Goal: Share content: Share content

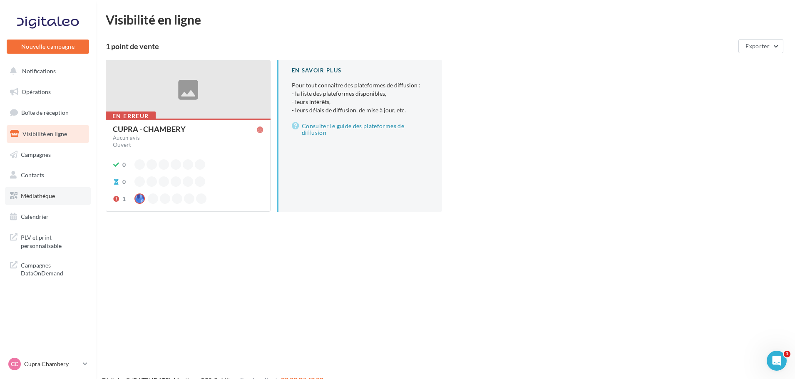
click at [53, 198] on span "Médiathèque" at bounding box center [38, 195] width 34 height 7
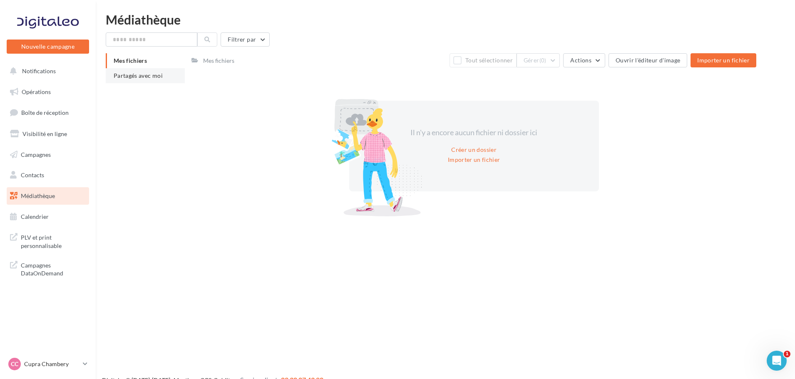
click at [133, 83] on li "Partagés avec moi" at bounding box center [145, 75] width 79 height 15
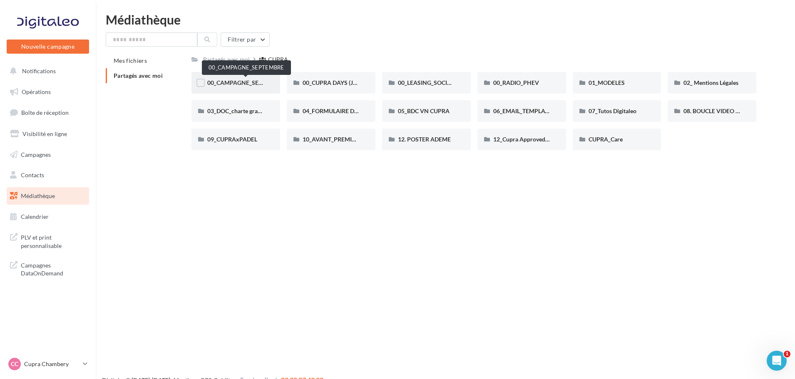
click at [241, 83] on span "00_CAMPAGNE_SEPTEMBRE" at bounding box center [246, 82] width 78 height 7
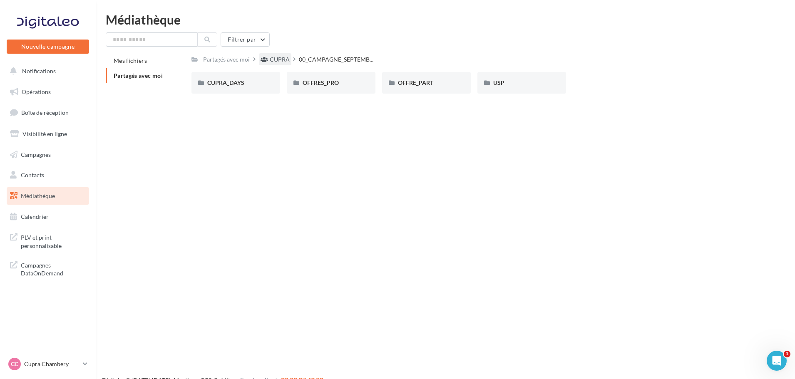
click at [278, 60] on div "CUPRA" at bounding box center [280, 59] width 20 height 8
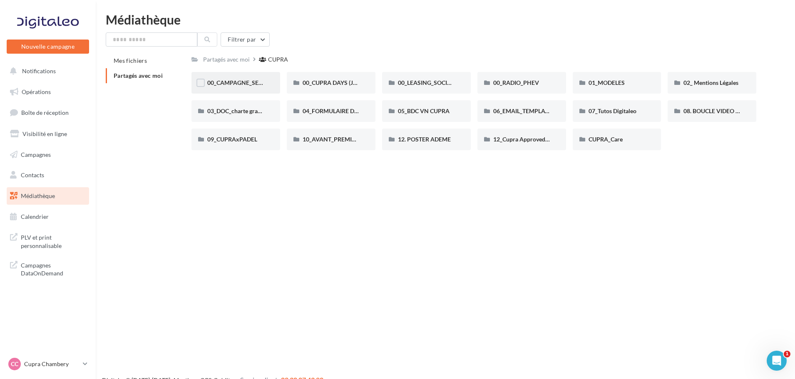
click at [227, 80] on span "00_CAMPAGNE_SEPTEMBRE" at bounding box center [246, 82] width 78 height 7
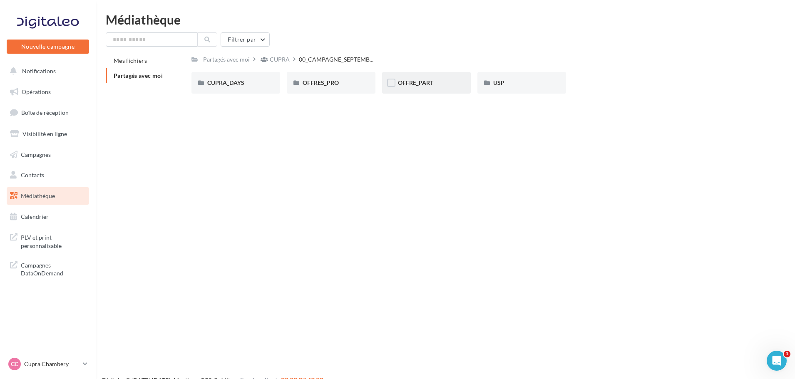
click at [410, 88] on div "OFFRE_PART" at bounding box center [426, 83] width 89 height 22
click at [321, 92] on div "FORMENTOR" at bounding box center [331, 83] width 89 height 22
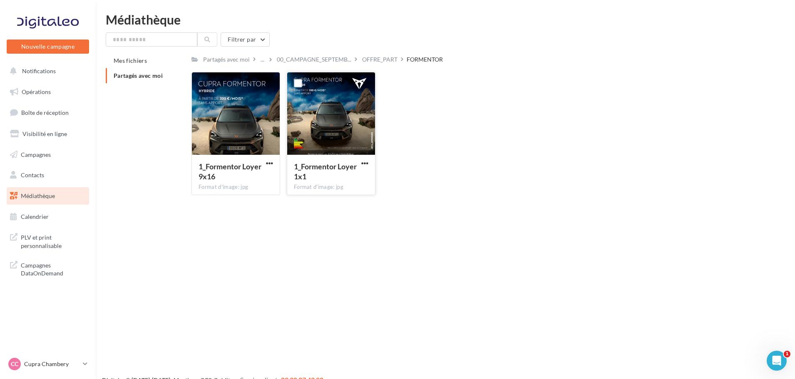
click at [339, 127] on div at bounding box center [331, 113] width 88 height 83
click at [327, 106] on div at bounding box center [331, 113] width 88 height 83
click at [344, 134] on div at bounding box center [331, 113] width 88 height 83
click at [365, 165] on span "button" at bounding box center [364, 163] width 7 height 7
click at [381, 64] on div "OFFRE_PART" at bounding box center [379, 59] width 39 height 12
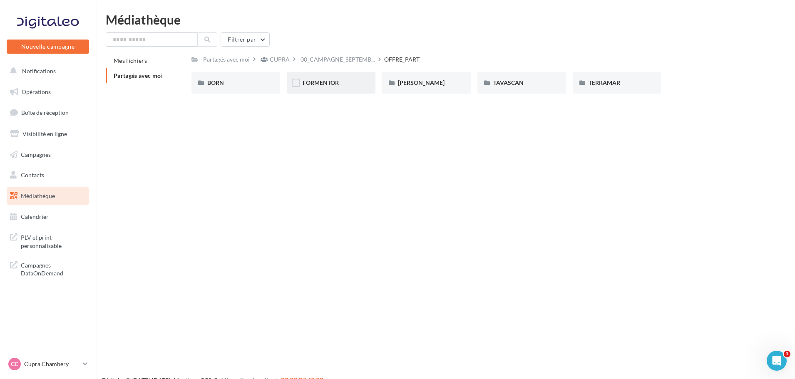
click at [330, 89] on div "FORMENTOR" at bounding box center [331, 83] width 89 height 22
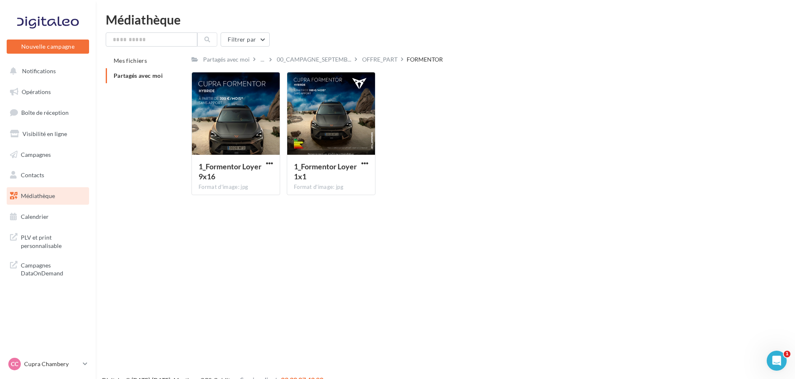
click at [406, 61] on div "FORMENTOR" at bounding box center [424, 59] width 36 height 8
click at [368, 61] on div "OFFRE_PART" at bounding box center [379, 59] width 35 height 8
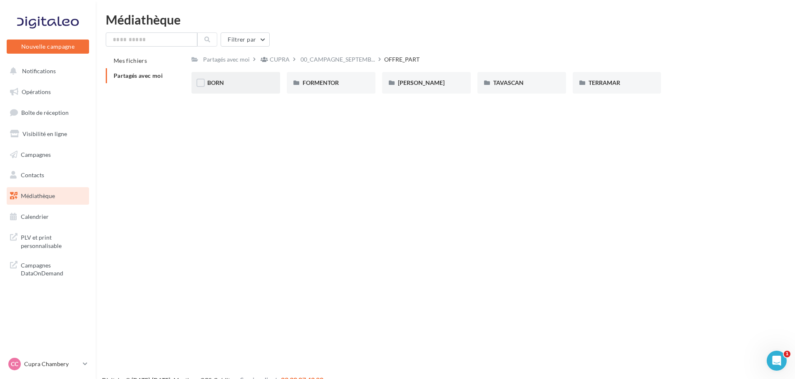
click at [233, 85] on div "BORN" at bounding box center [235, 83] width 57 height 8
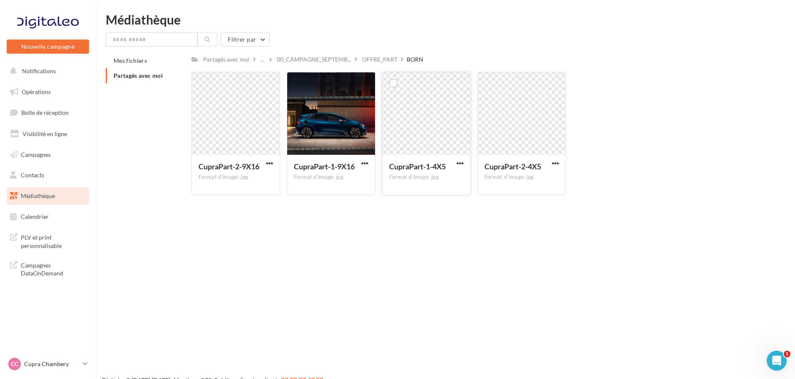
click at [396, 132] on div at bounding box center [426, 113] width 88 height 83
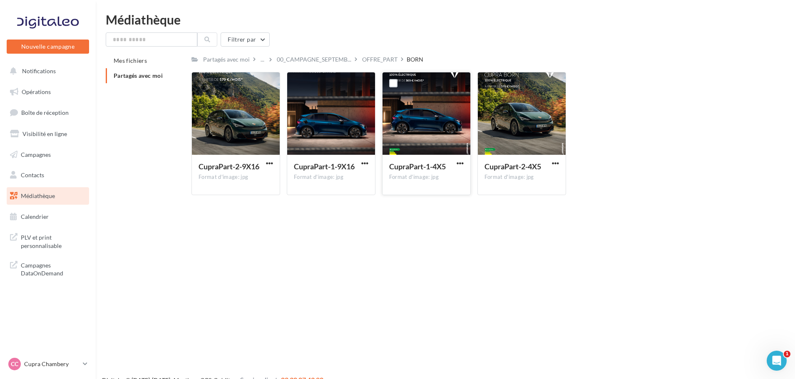
click at [420, 98] on div at bounding box center [426, 113] width 88 height 83
click at [434, 89] on div at bounding box center [426, 113] width 88 height 83
click at [447, 95] on div at bounding box center [426, 113] width 88 height 83
click at [464, 161] on button "button" at bounding box center [460, 164] width 10 height 8
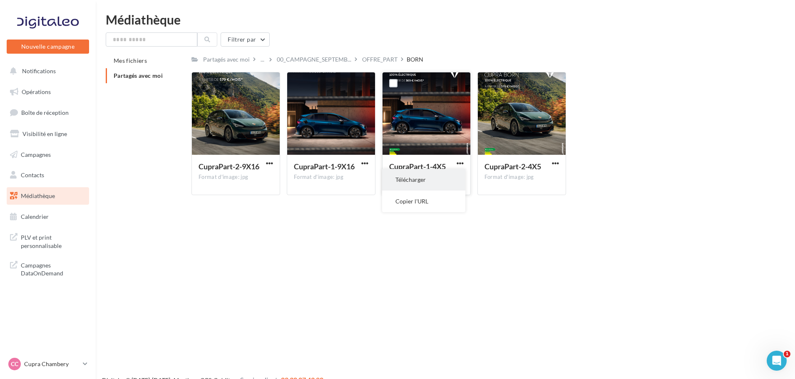
click at [421, 183] on button "Télécharger" at bounding box center [423, 180] width 83 height 22
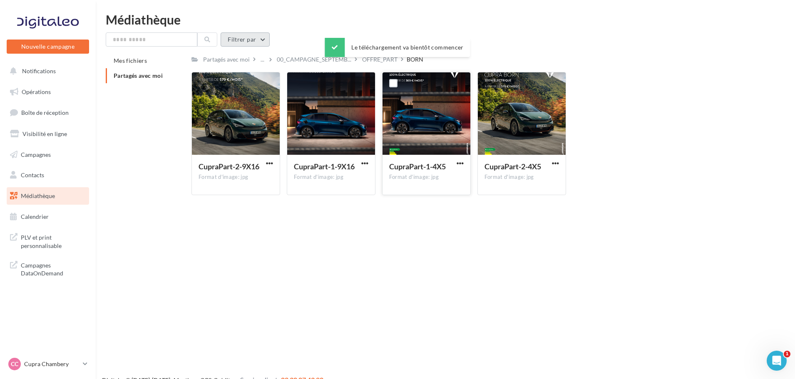
click at [257, 40] on button "Filtrer par" at bounding box center [245, 39] width 49 height 14
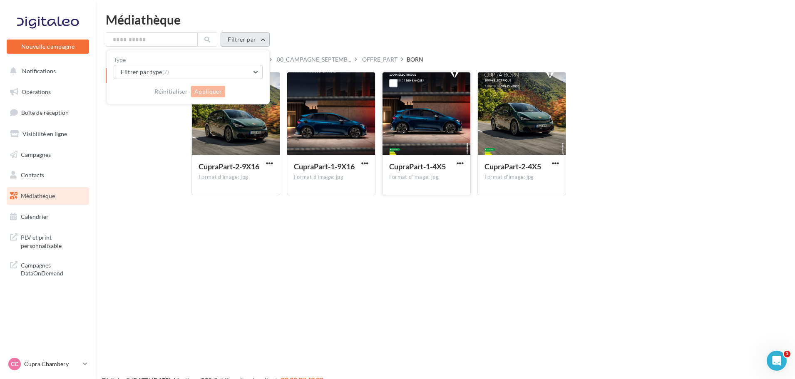
click at [257, 40] on button "Filtrer par" at bounding box center [245, 39] width 49 height 14
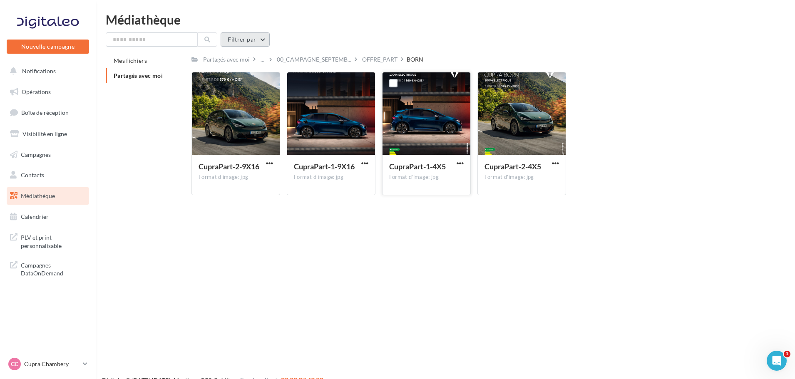
click at [245, 37] on button "Filtrer par" at bounding box center [245, 39] width 49 height 14
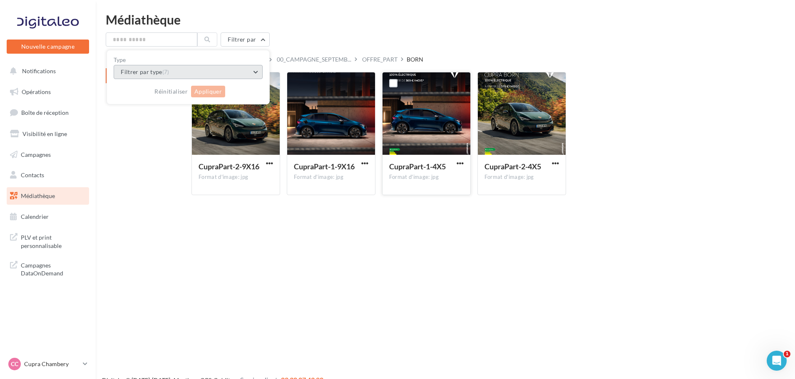
click at [235, 73] on button "Filtrer par type (7)" at bounding box center [188, 72] width 149 height 14
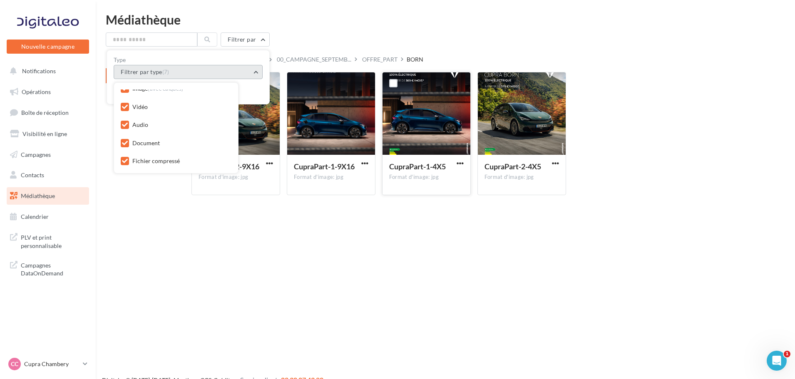
scroll to position [43, 0]
click at [206, 267] on div "Nouvelle campagne Nouvelle campagne Notifications Opérations Boîte de réception…" at bounding box center [397, 202] width 795 height 379
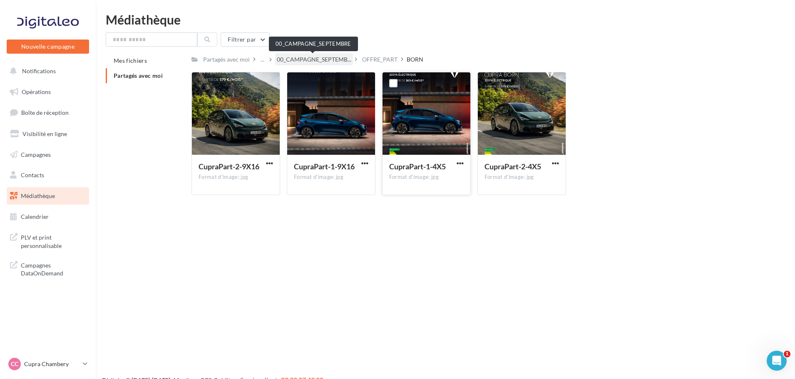
click at [308, 63] on span "00_CAMPAGNE_SEPTEMB..." at bounding box center [314, 59] width 74 height 8
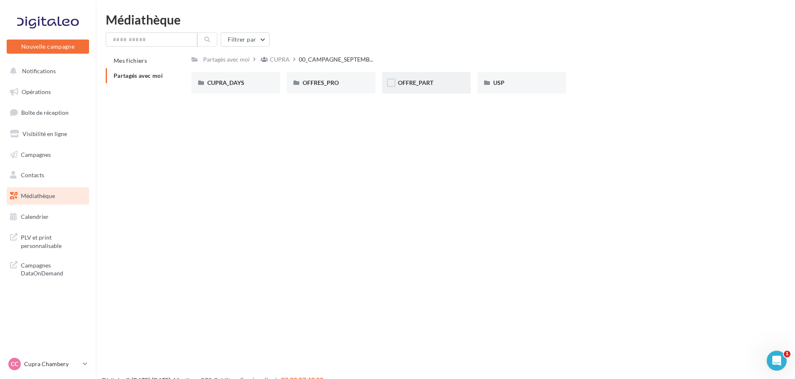
click at [451, 85] on div "OFFRE_PART" at bounding box center [426, 83] width 57 height 8
click at [602, 84] on span "TERRAMAR" at bounding box center [604, 82] width 32 height 7
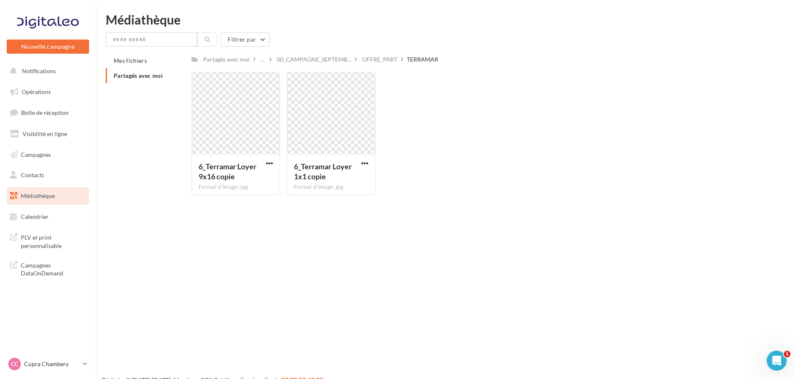
click at [385, 60] on div "OFFRE_PART" at bounding box center [379, 59] width 35 height 8
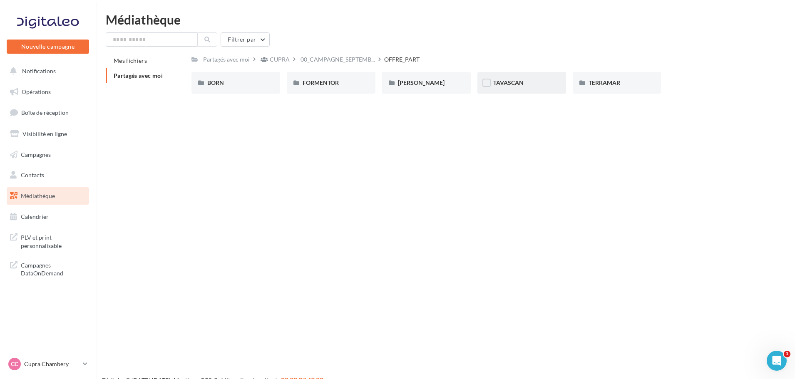
click at [506, 80] on span "TAVASCAN" at bounding box center [508, 82] width 30 height 7
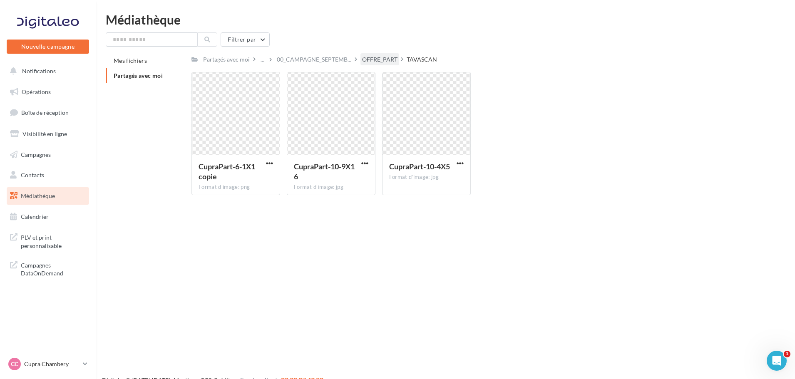
click at [384, 60] on div "OFFRE_PART" at bounding box center [379, 59] width 35 height 8
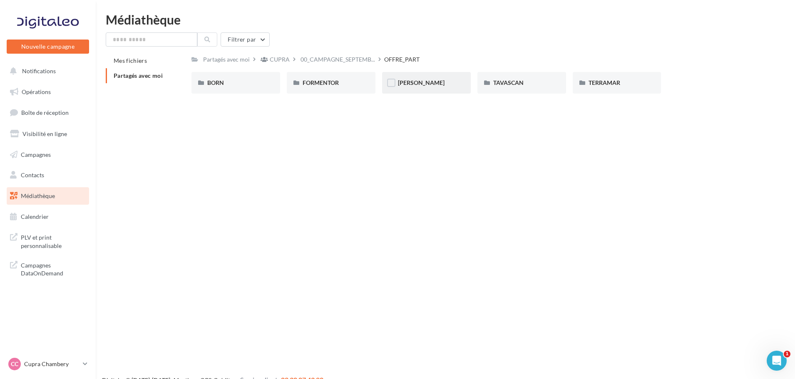
click at [436, 87] on div "LEON" at bounding box center [426, 83] width 57 height 8
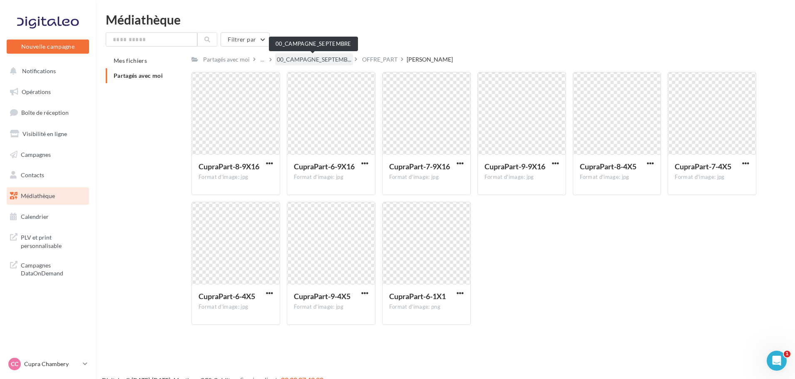
click at [330, 59] on span "00_CAMPAGNE_SEPTEMB..." at bounding box center [314, 59] width 74 height 8
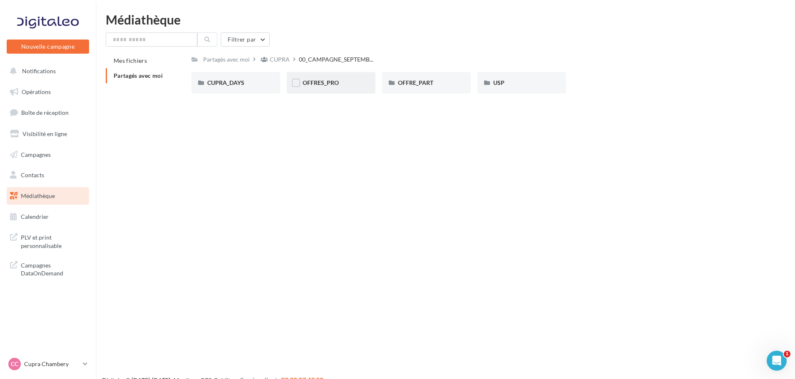
click at [327, 87] on div "OFFRES_PRO" at bounding box center [330, 83] width 57 height 8
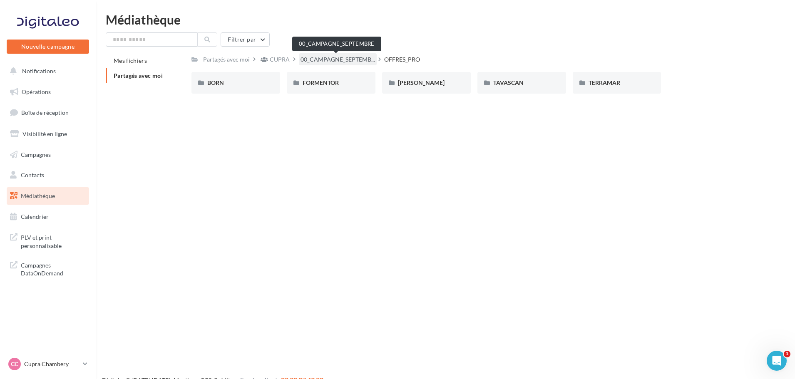
click at [320, 59] on span "00_CAMPAGNE_SEPTEMB..." at bounding box center [337, 59] width 74 height 8
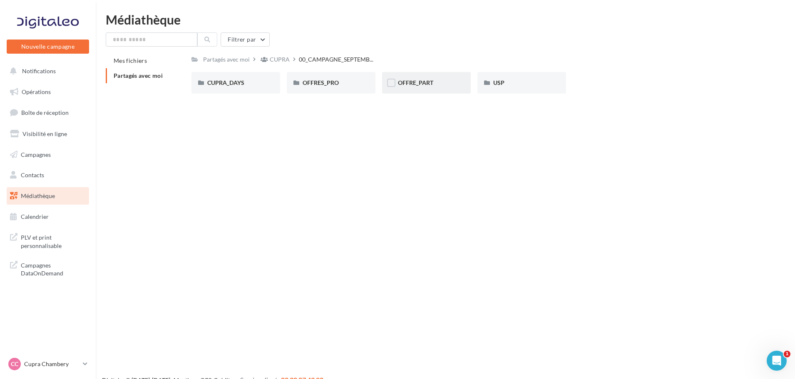
click at [408, 86] on span "OFFRE_PART" at bounding box center [415, 82] width 35 height 7
click at [317, 89] on div "FORMENTOR" at bounding box center [331, 83] width 89 height 22
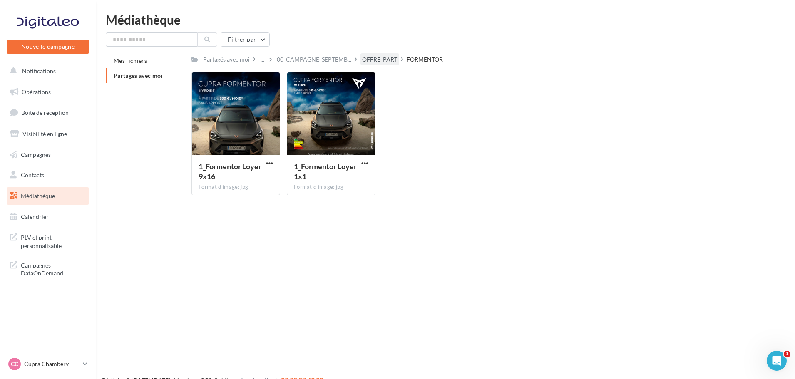
click at [367, 60] on div "OFFRE_PART" at bounding box center [379, 59] width 35 height 8
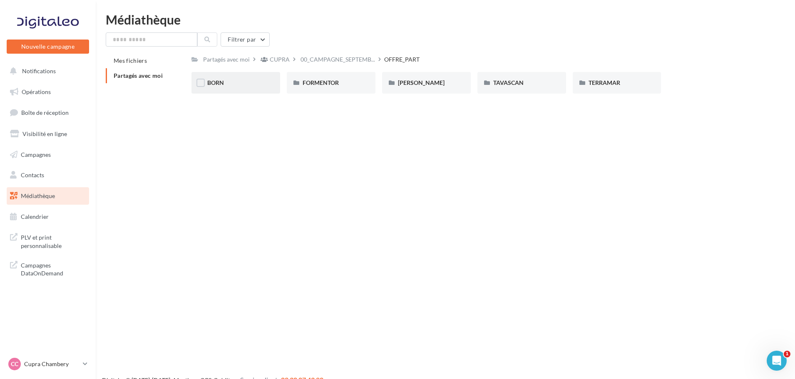
click at [231, 89] on div "BORN" at bounding box center [235, 83] width 89 height 22
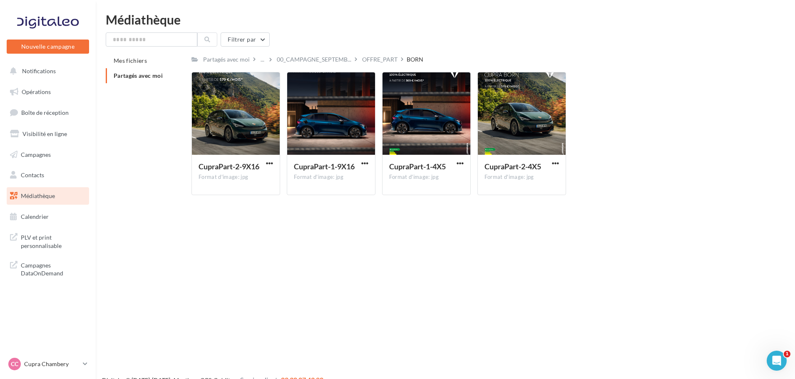
click at [372, 61] on div "OFFRE_PART" at bounding box center [379, 59] width 35 height 8
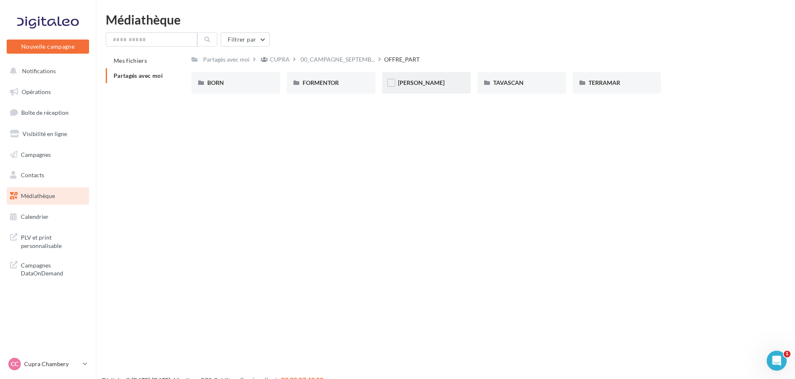
click at [437, 80] on div "LEON" at bounding box center [426, 83] width 57 height 8
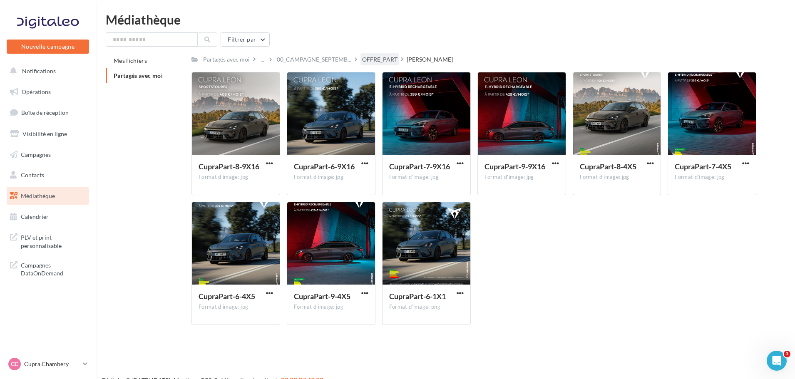
click at [375, 57] on div "OFFRE_PART" at bounding box center [379, 59] width 35 height 8
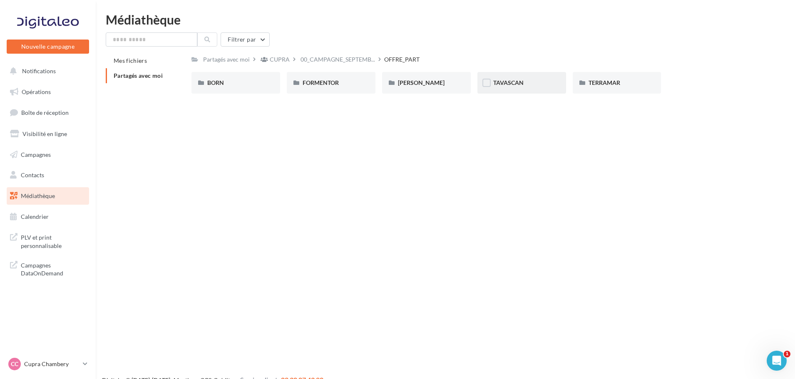
click at [490, 87] on div at bounding box center [486, 83] width 8 height 8
click at [337, 81] on span "FORMENTOR" at bounding box center [320, 82] width 36 height 7
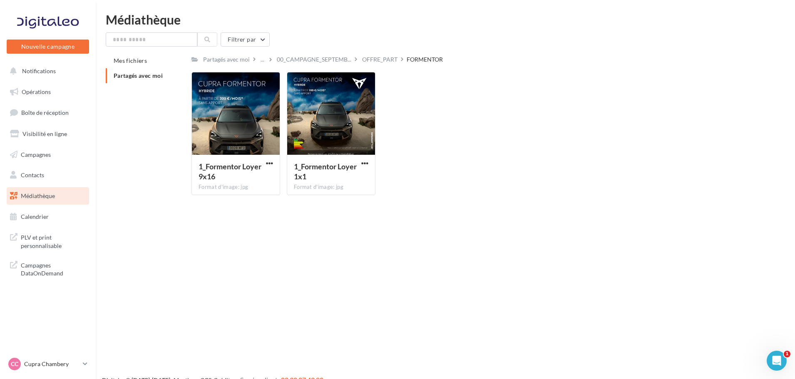
click at [300, 59] on span "00_CAMPAGNE_SEPTEMB..." at bounding box center [314, 59] width 74 height 8
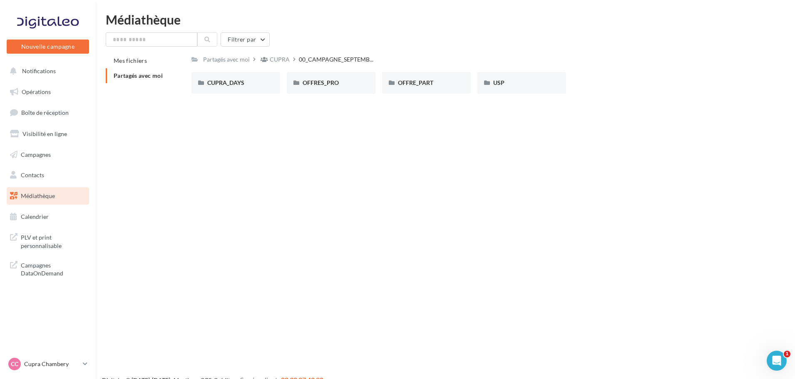
click at [293, 59] on icon at bounding box center [294, 59] width 2 height 6
click at [278, 60] on div "CUPRA" at bounding box center [280, 59] width 20 height 8
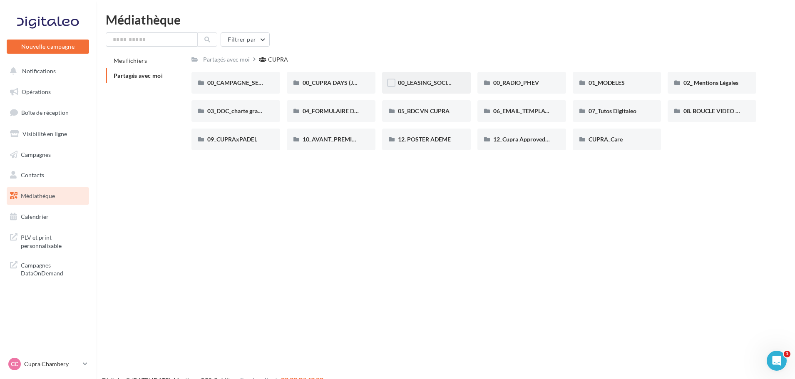
click at [449, 88] on div "00_LEASING_SOCIAL_ÉLECTRIQUE" at bounding box center [426, 83] width 89 height 22
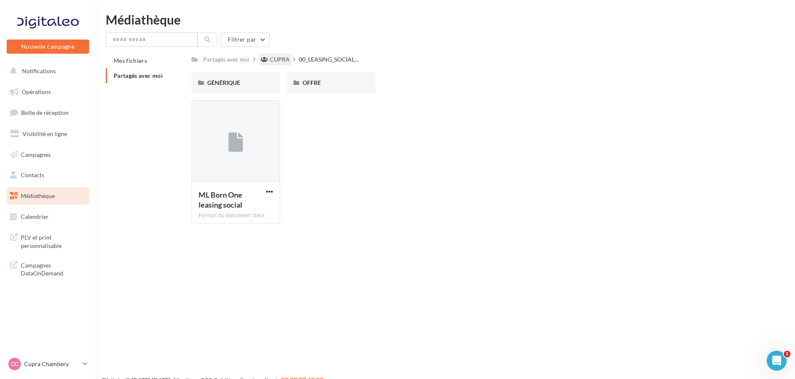
click at [274, 62] on div "CUPRA" at bounding box center [280, 59] width 20 height 8
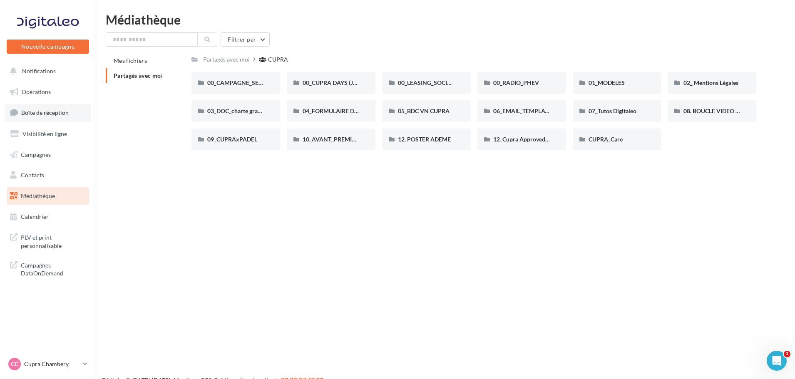
click at [51, 113] on span "Boîte de réception" at bounding box center [44, 112] width 47 height 7
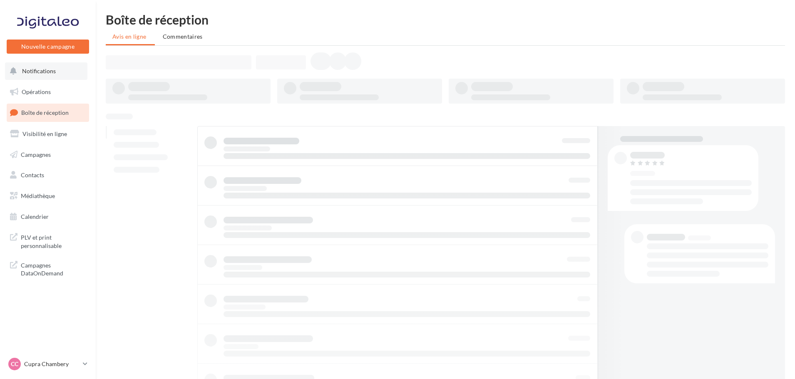
click at [53, 70] on span "Notifications" at bounding box center [39, 70] width 34 height 7
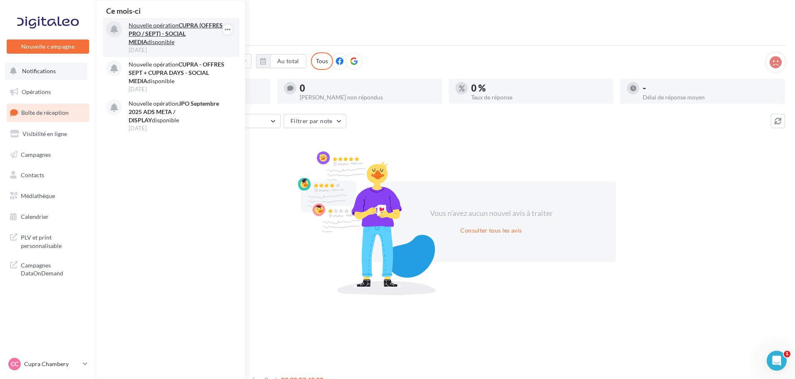
click at [189, 35] on strong "CUPRA (OFFRES PRO / SEPT) - SOCIAL MEDIA" at bounding box center [176, 34] width 94 height 24
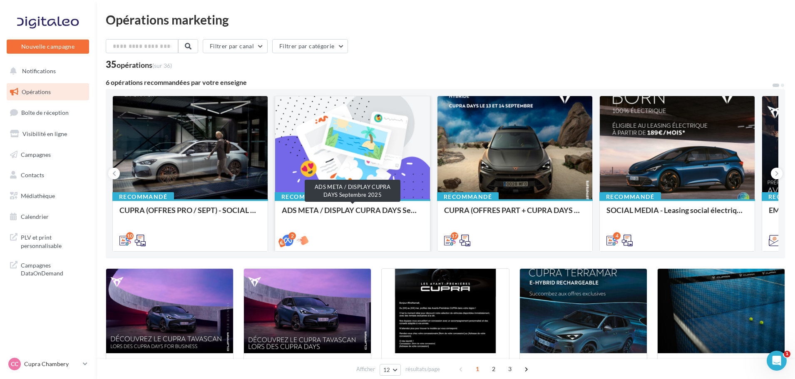
click at [389, 213] on div "ADS META / DISPLAY CUPRA DAYS Septembre 2025" at bounding box center [352, 214] width 141 height 17
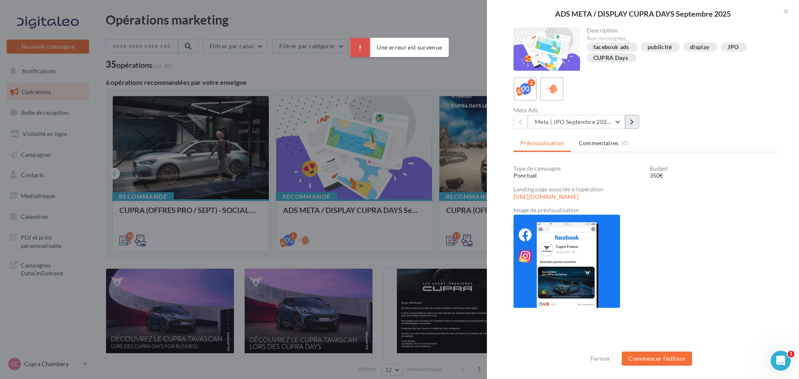
click at [630, 126] on button at bounding box center [632, 122] width 14 height 14
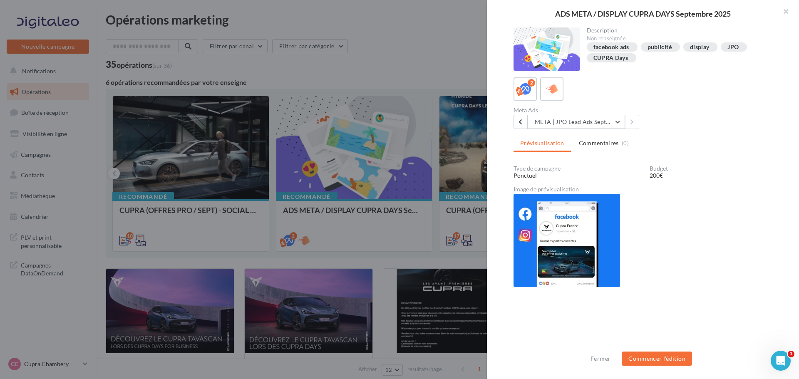
click at [620, 125] on button "META | JPO Lead Ads Septembre 2025" at bounding box center [576, 122] width 97 height 14
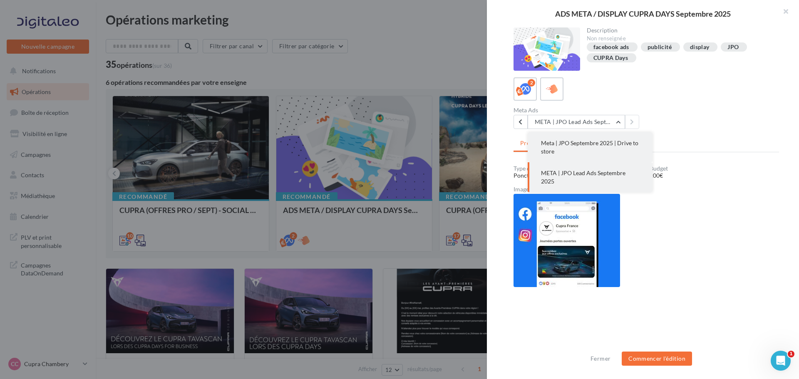
click at [596, 154] on button "Meta | JPO Septembre 2025 | Drive to store" at bounding box center [590, 147] width 125 height 30
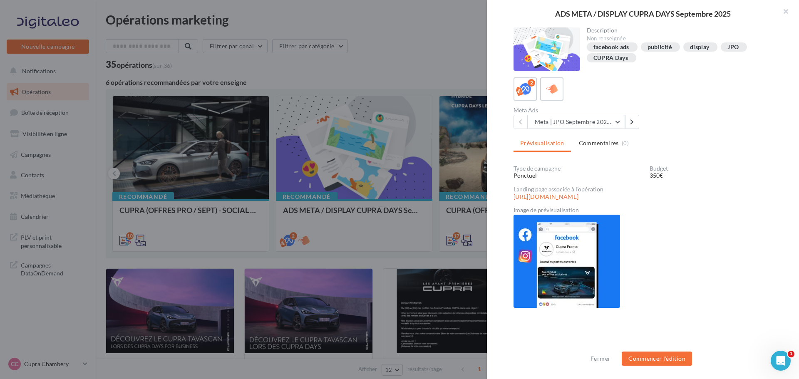
click at [354, 44] on div at bounding box center [399, 189] width 799 height 379
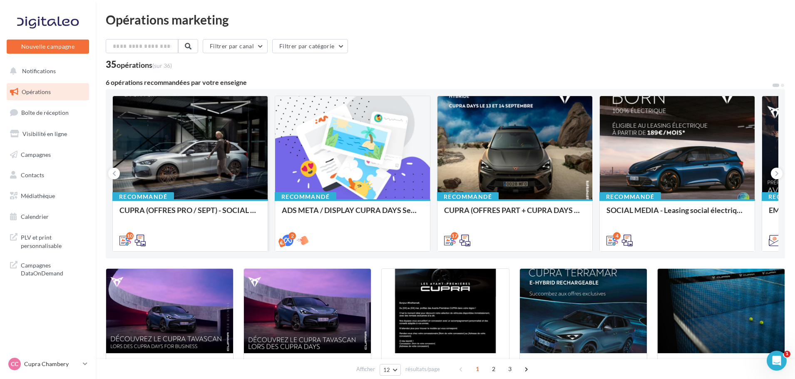
click at [173, 198] on div "Recommandé" at bounding box center [143, 196] width 62 height 9
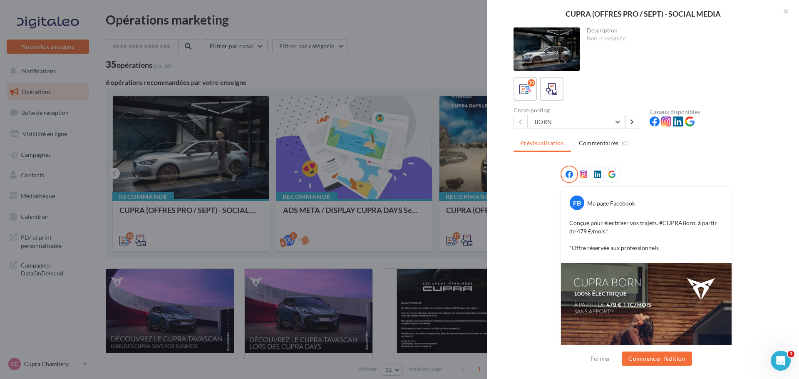
click at [580, 176] on icon at bounding box center [583, 174] width 7 height 7
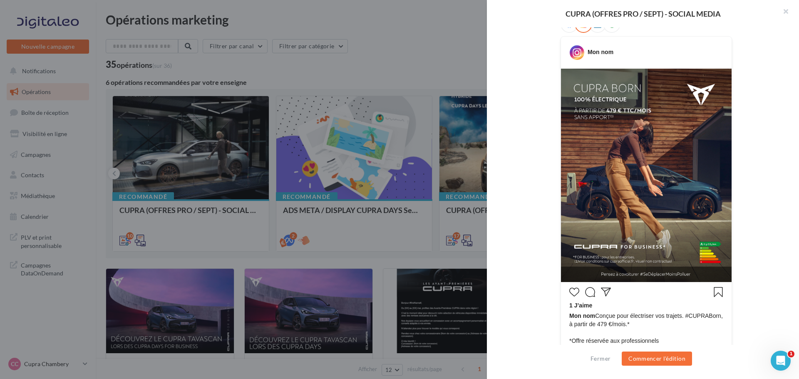
scroll to position [70, 0]
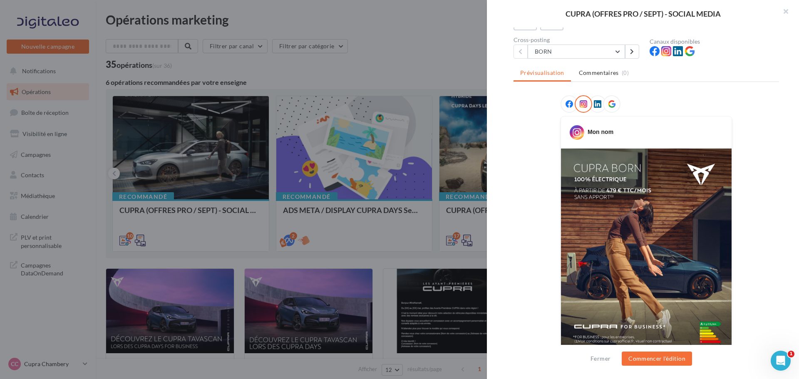
click at [565, 101] on icon at bounding box center [568, 103] width 7 height 7
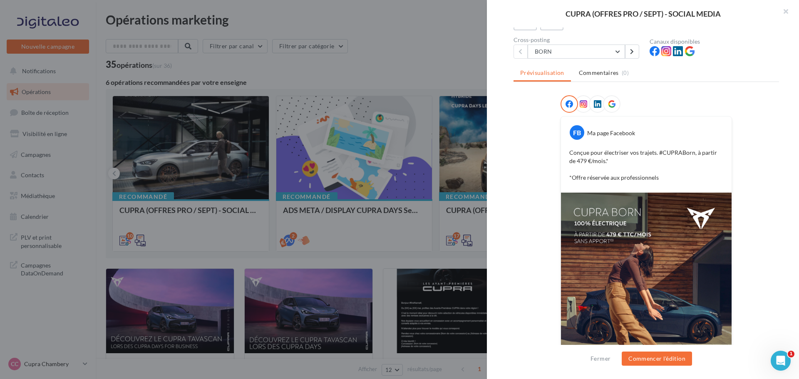
scroll to position [29, 0]
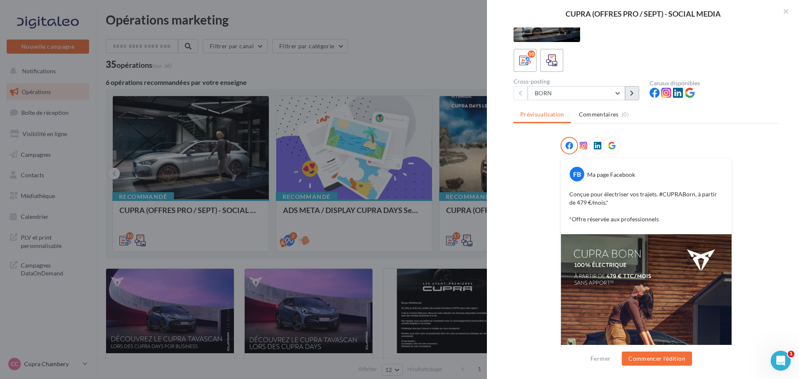
click at [634, 94] on button at bounding box center [632, 93] width 14 height 14
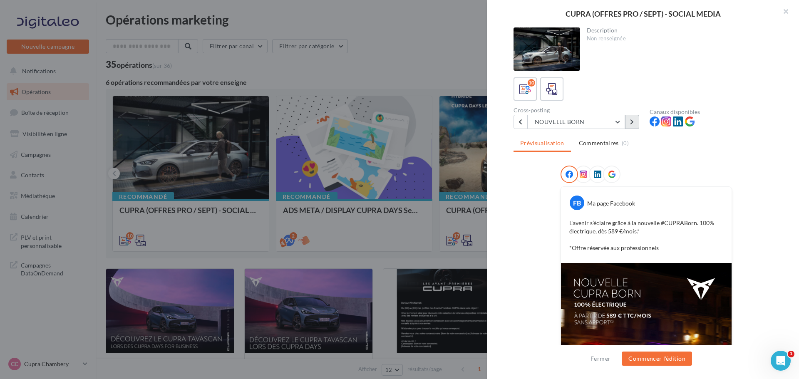
click at [633, 124] on icon at bounding box center [632, 122] width 4 height 6
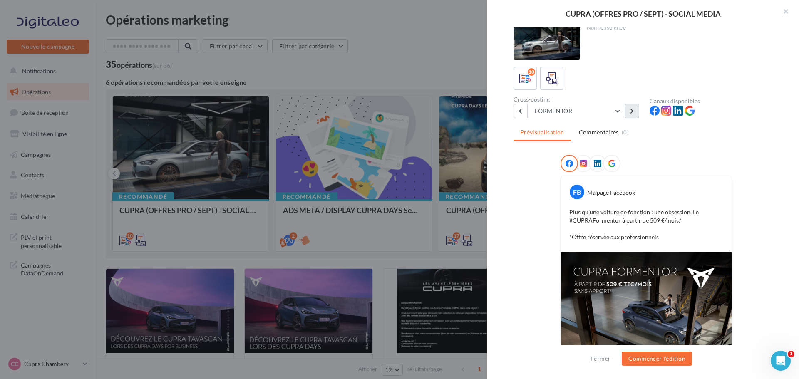
scroll to position [10, 0]
click at [635, 117] on button at bounding box center [632, 112] width 14 height 14
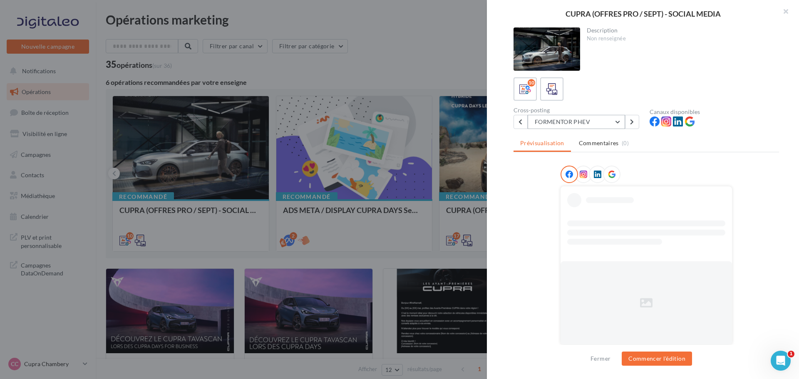
click at [615, 122] on button "FORMENTOR PHEV" at bounding box center [576, 122] width 97 height 14
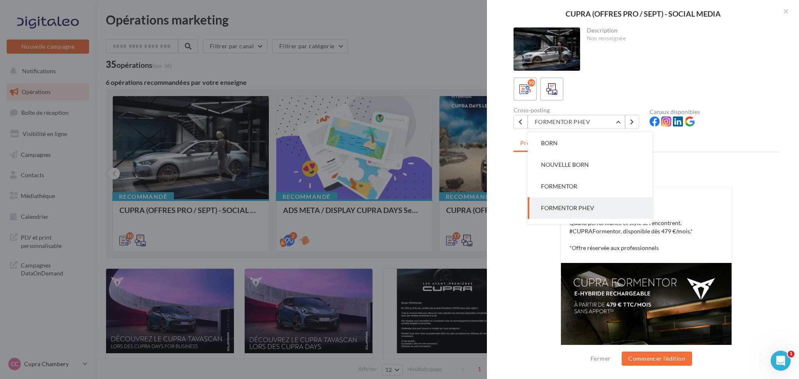
click at [670, 155] on div "Prévisualisation Commentaires (0) FB Ma page Facebook Quand performance et styl…" at bounding box center [645, 245] width 265 height 218
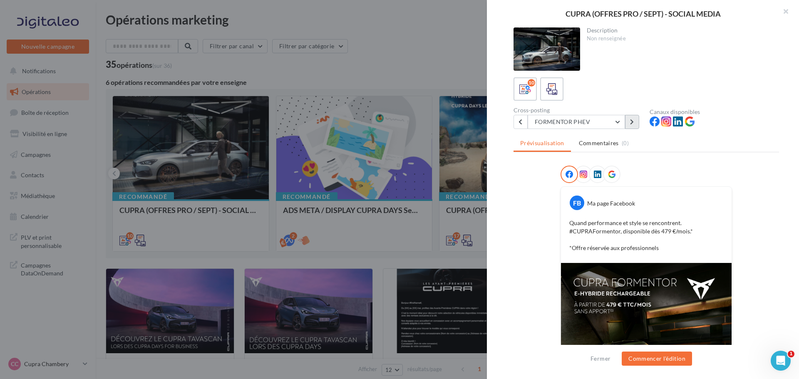
click at [632, 122] on icon at bounding box center [632, 122] width 4 height 6
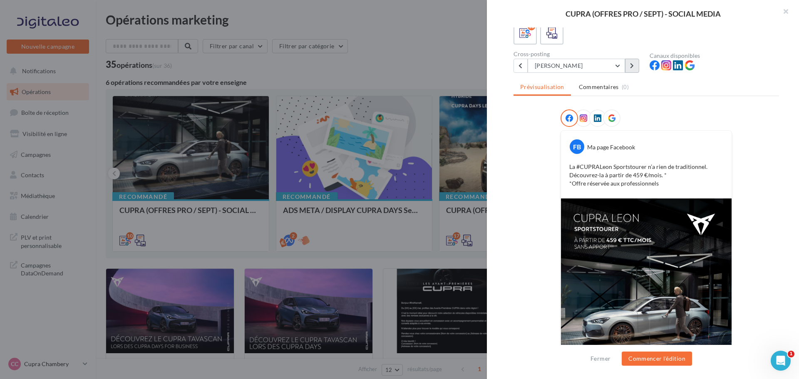
scroll to position [42, 0]
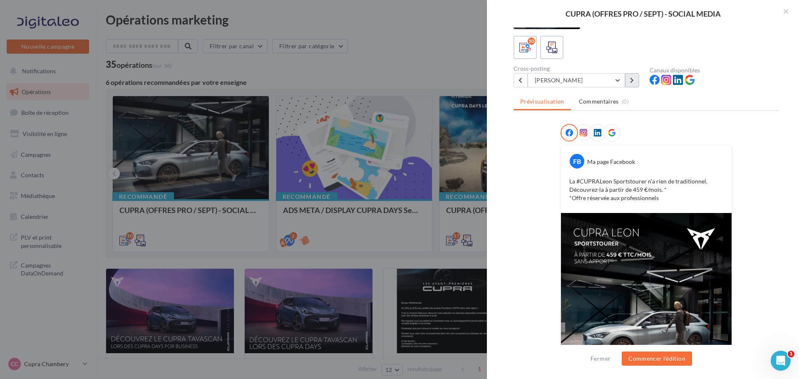
click at [628, 85] on button at bounding box center [632, 80] width 14 height 14
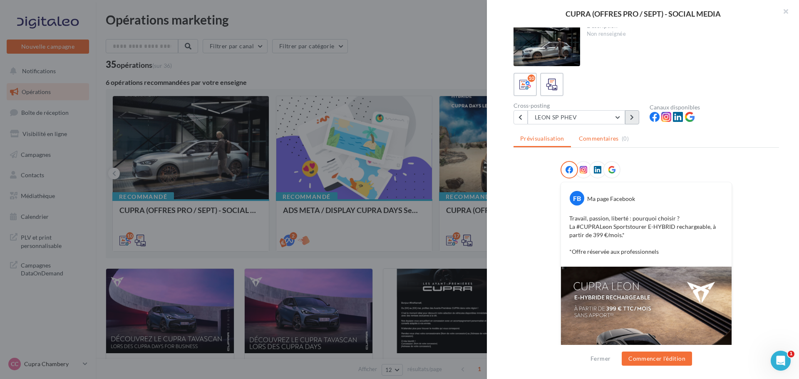
scroll to position [0, 0]
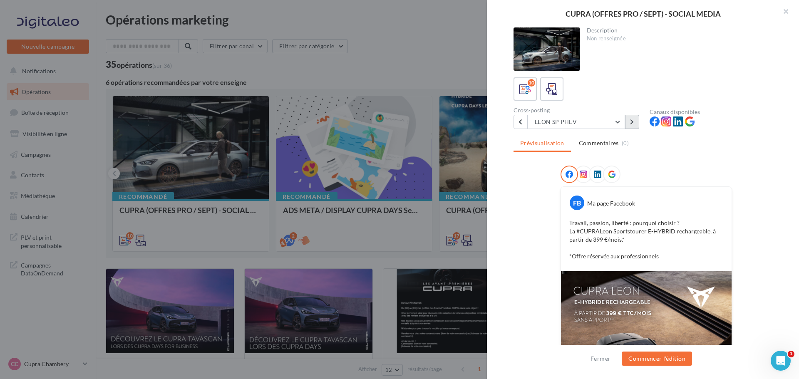
click at [629, 124] on button at bounding box center [632, 122] width 14 height 14
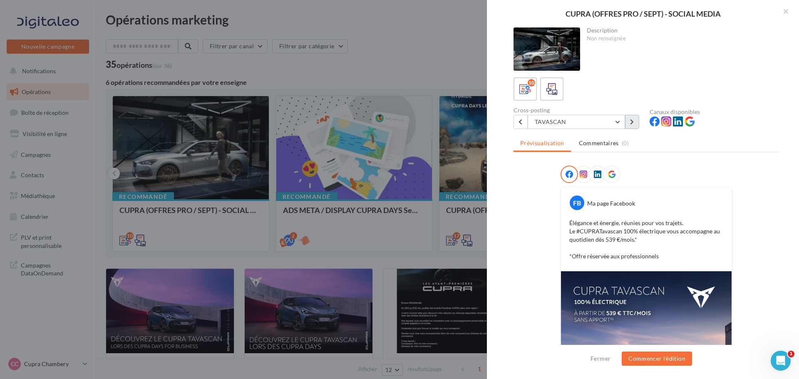
click at [637, 123] on button at bounding box center [632, 122] width 14 height 14
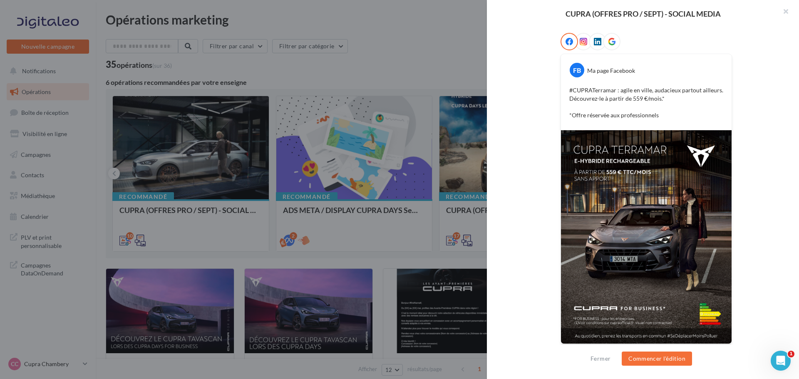
scroll to position [135, 0]
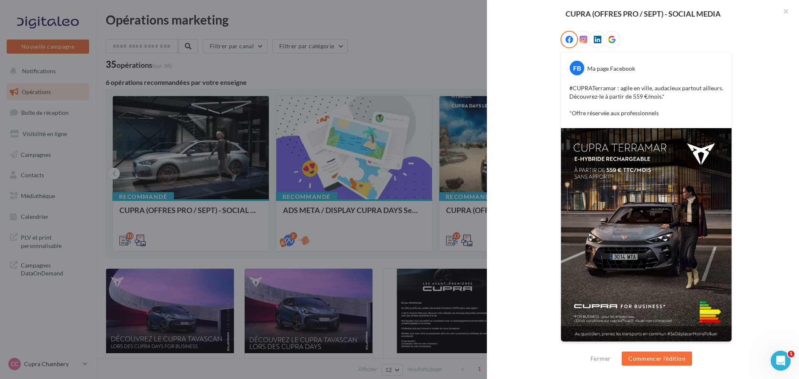
drag, startPoint x: 729, startPoint y: 210, endPoint x: 720, endPoint y: 173, distance: 37.8
click at [732, 178] on div "FB Ma page Facebook #CUPRATerramar : agile en ville, audacieux partout ailleurs…" at bounding box center [645, 192] width 265 height 322
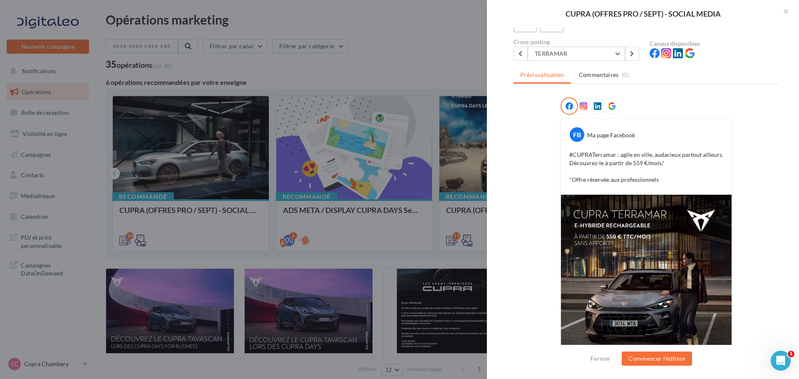
scroll to position [0, 0]
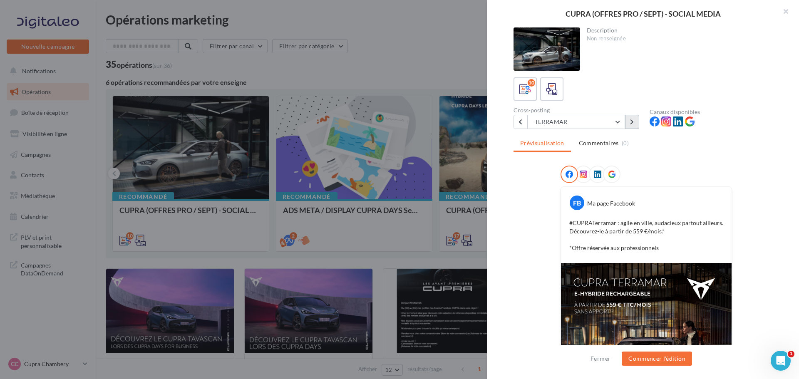
click at [629, 121] on button at bounding box center [632, 122] width 14 height 14
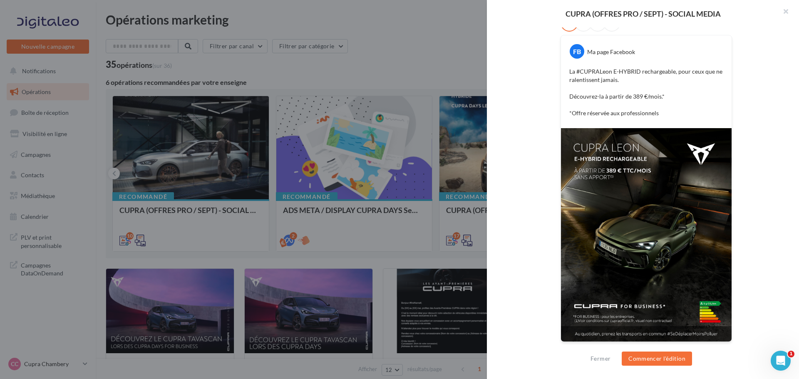
scroll to position [68, 0]
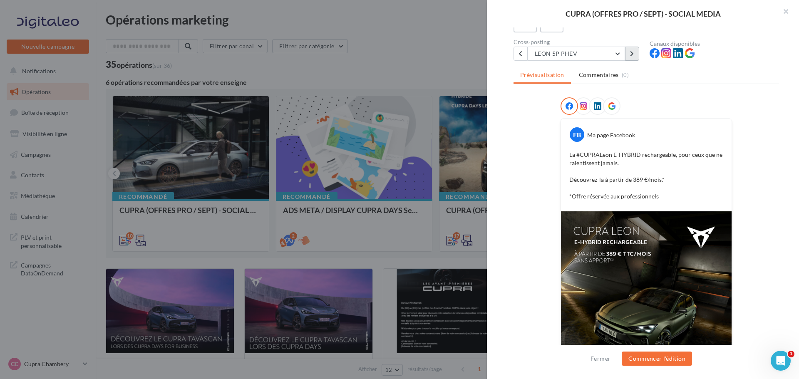
click at [628, 57] on button at bounding box center [632, 54] width 14 height 14
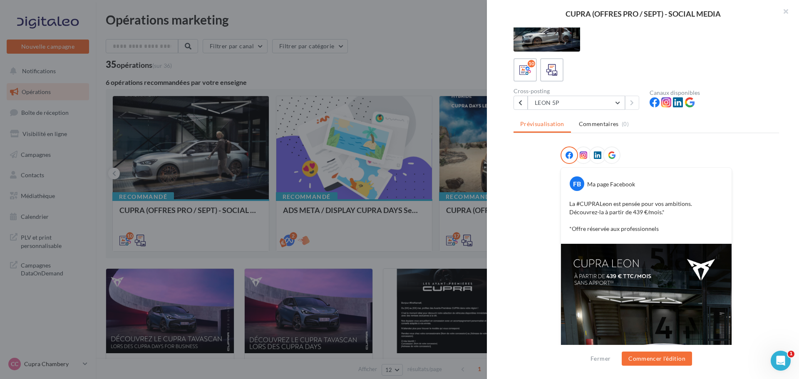
scroll to position [0, 0]
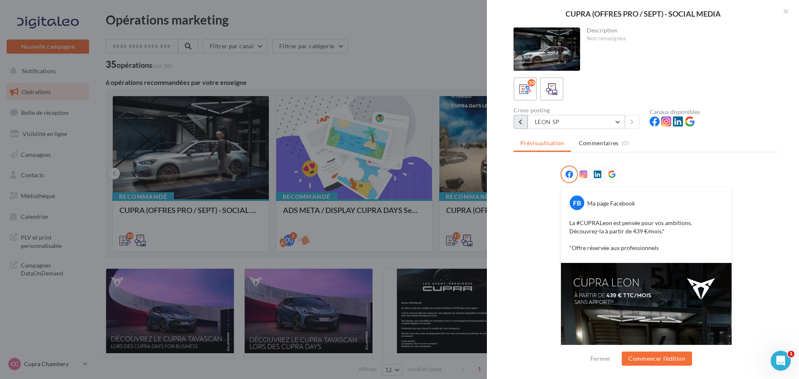
click at [518, 122] on button at bounding box center [520, 122] width 14 height 14
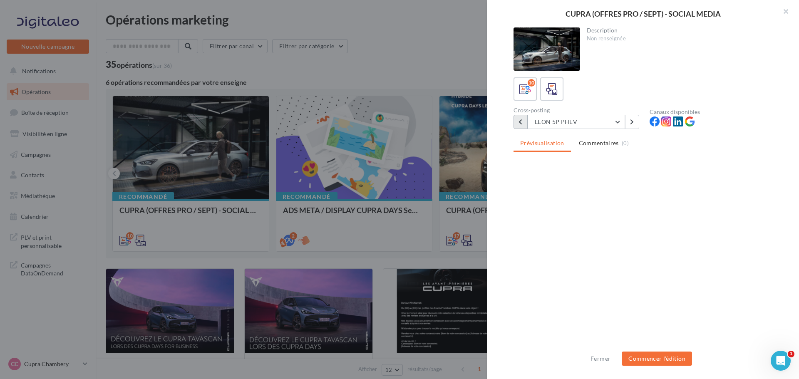
click at [518, 122] on icon at bounding box center [520, 122] width 4 height 6
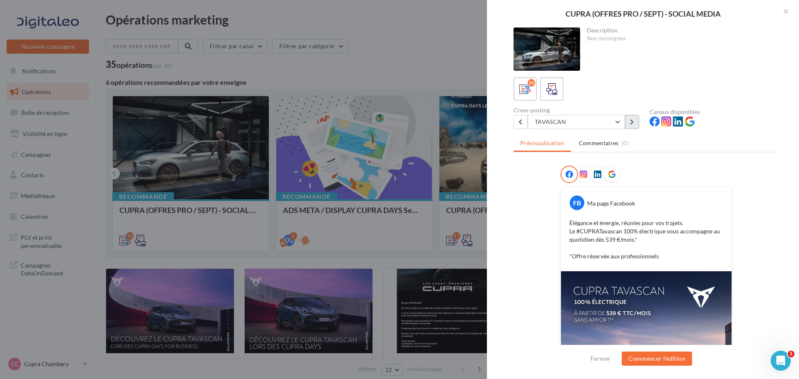
click at [628, 122] on button at bounding box center [632, 122] width 14 height 14
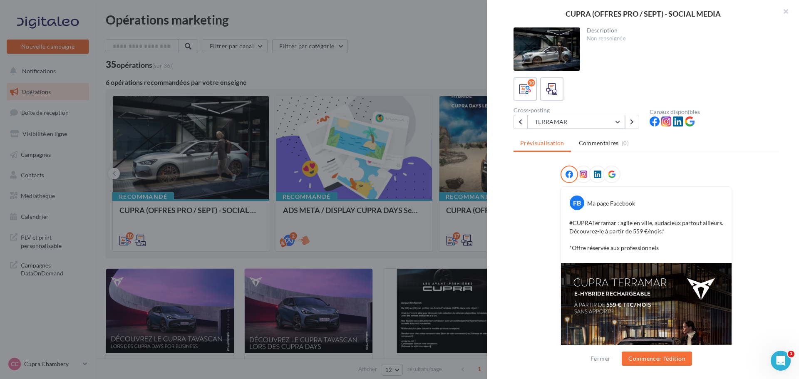
click at [530, 120] on button "TERRAMAR" at bounding box center [576, 122] width 97 height 14
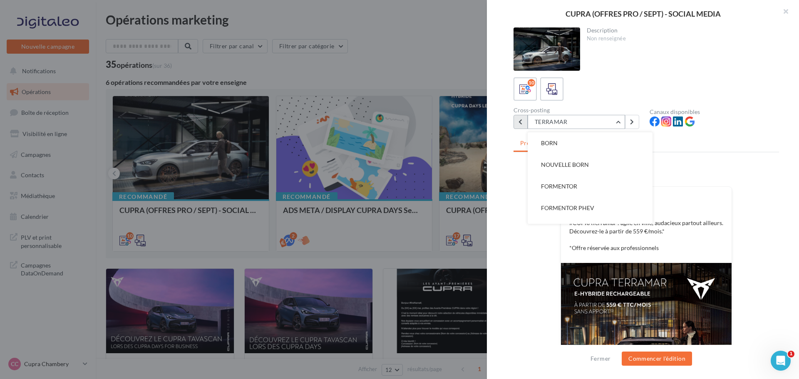
scroll to position [125, 0]
click at [518, 121] on button at bounding box center [520, 122] width 14 height 14
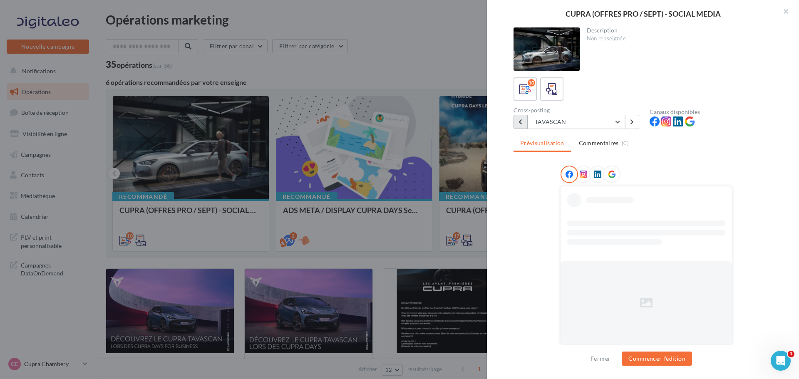
click at [518, 121] on button at bounding box center [520, 122] width 14 height 14
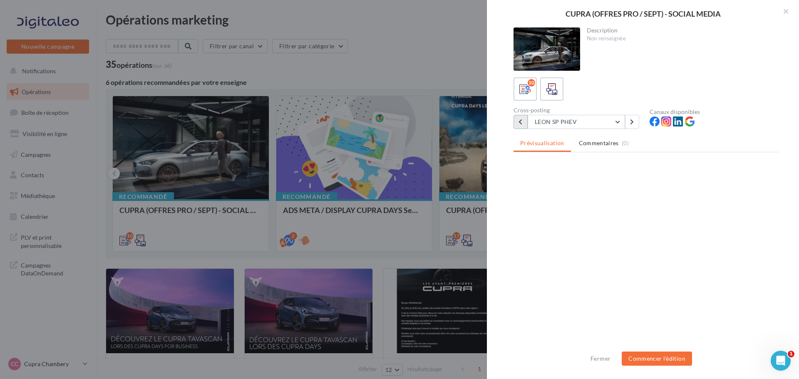
click at [518, 121] on button at bounding box center [520, 122] width 14 height 14
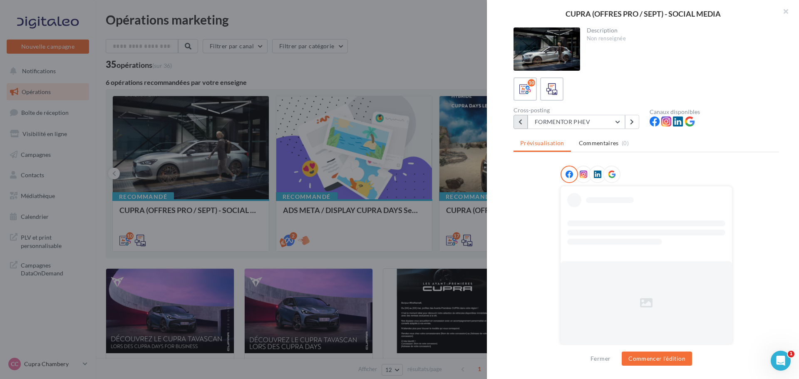
click at [518, 121] on button at bounding box center [520, 122] width 14 height 14
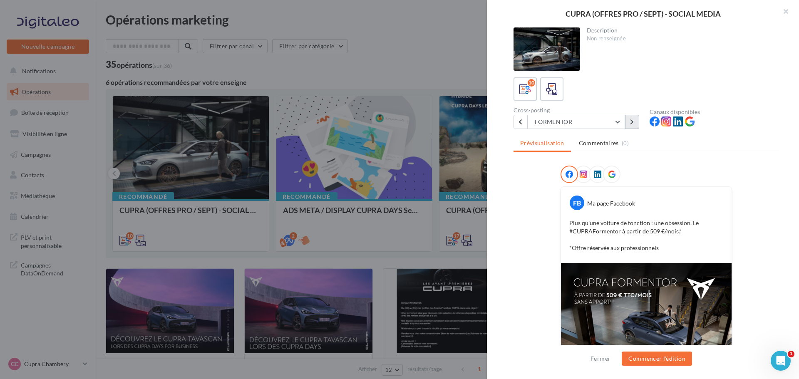
click at [633, 121] on icon at bounding box center [632, 122] width 4 height 6
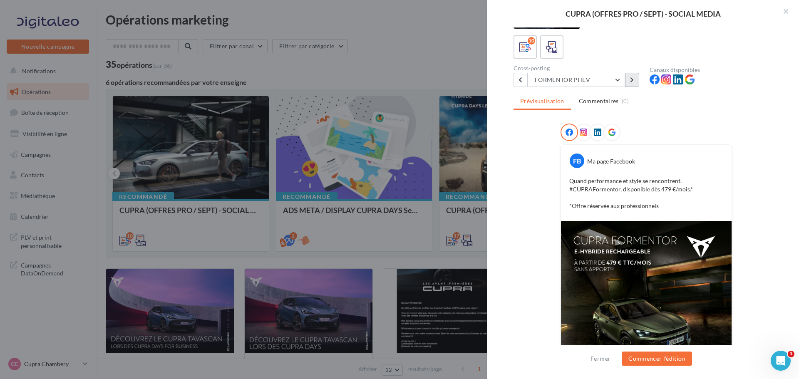
scroll to position [42, 0]
click at [617, 79] on button "FORMENTOR PHEV" at bounding box center [576, 80] width 97 height 14
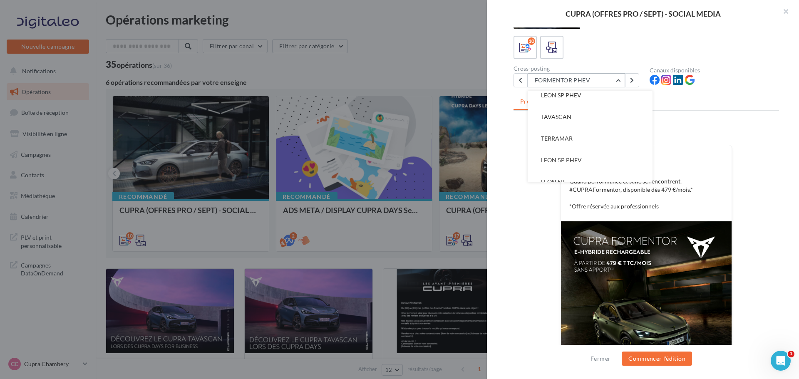
scroll to position [0, 0]
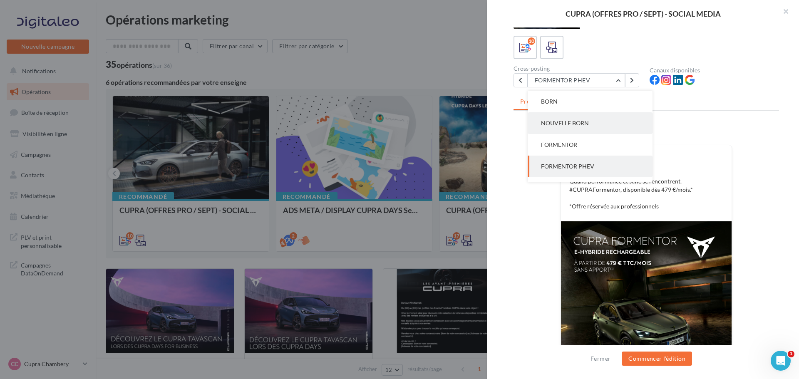
click at [592, 119] on button "NOUVELLE BORN" at bounding box center [590, 123] width 125 height 22
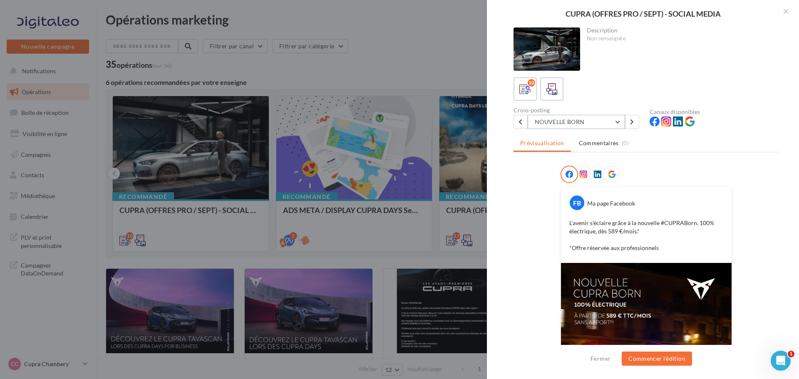
click at [619, 120] on button "NOUVELLE BORN" at bounding box center [576, 122] width 97 height 14
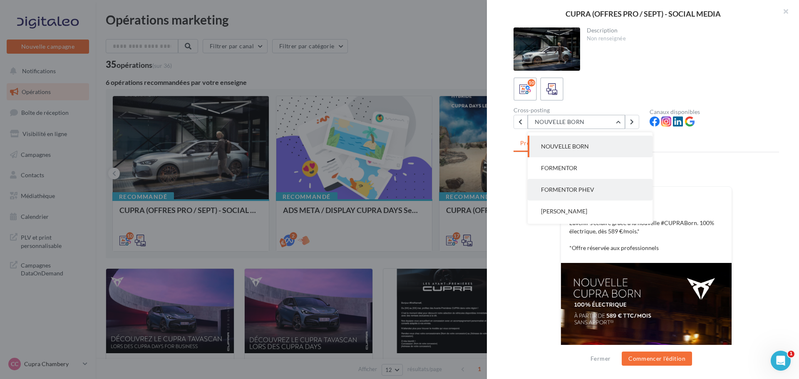
scroll to position [19, 0]
click at [595, 196] on button "FORMENTOR PHEV" at bounding box center [590, 189] width 125 height 22
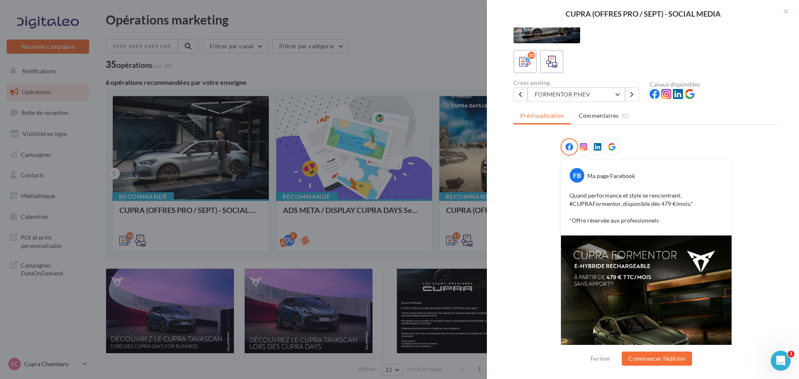
scroll to position [27, 0]
click at [611, 97] on button "FORMENTOR PHEV" at bounding box center [576, 95] width 97 height 14
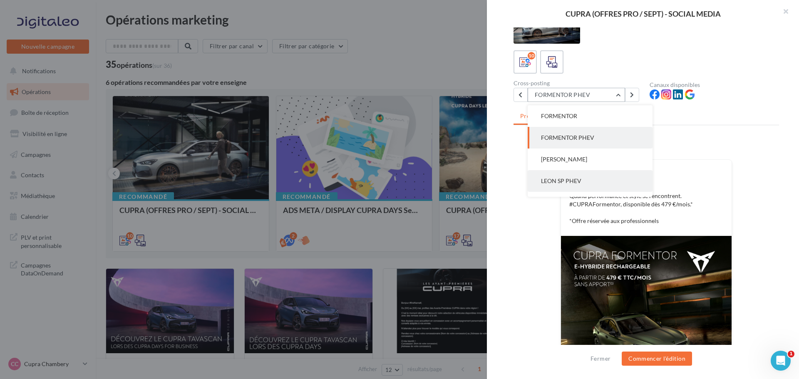
scroll to position [125, 0]
click at [585, 183] on button "LEON 5P" at bounding box center [590, 186] width 125 height 22
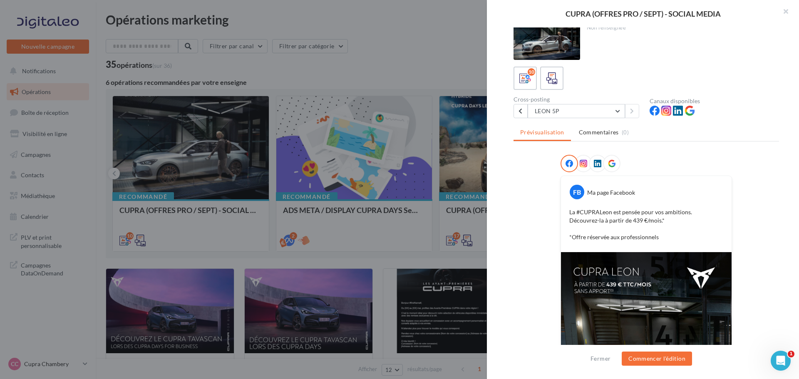
scroll to position [11, 0]
click at [617, 110] on button "LEON 5P" at bounding box center [576, 111] width 97 height 14
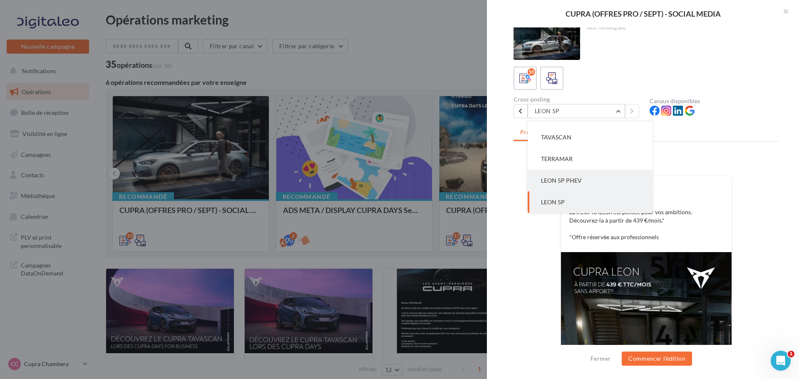
click at [590, 181] on button "LEON 5P PHEV" at bounding box center [590, 181] width 125 height 22
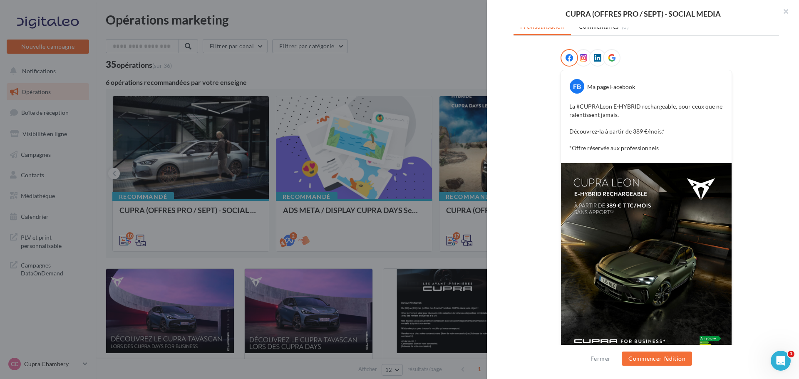
scroll to position [115, 0]
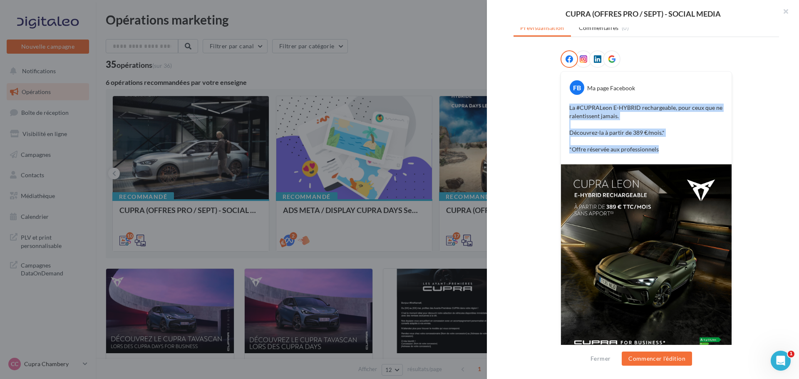
drag, startPoint x: 567, startPoint y: 106, endPoint x: 664, endPoint y: 152, distance: 107.8
click at [664, 152] on p "La #CUPRALeon E-HYBRID rechargeable, pour ceux que ne ralentissent jamais. Déco…" at bounding box center [646, 129] width 154 height 50
click at [661, 140] on p "La #CUPRALeon E-HYBRID rechargeable, pour ceux que ne ralentissent jamais. Déco…" at bounding box center [646, 129] width 154 height 50
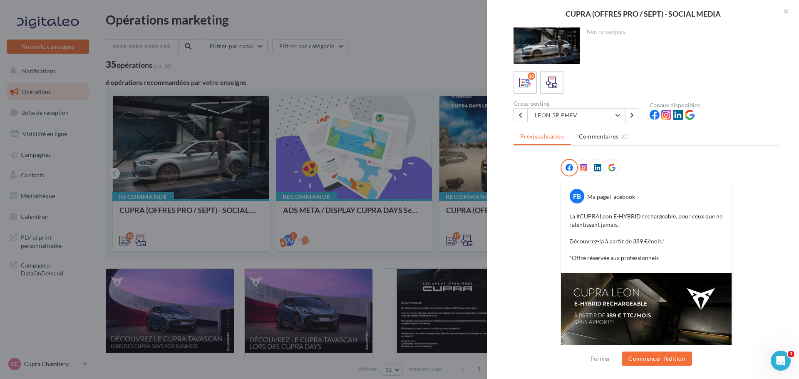
scroll to position [7, 0]
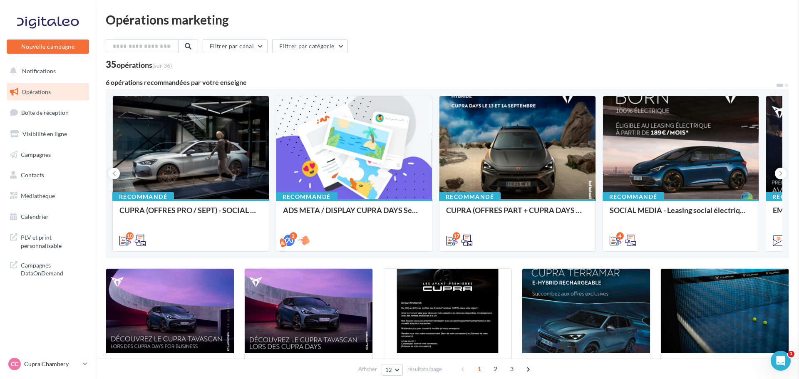
click at [524, 178] on div at bounding box center [514, 148] width 155 height 104
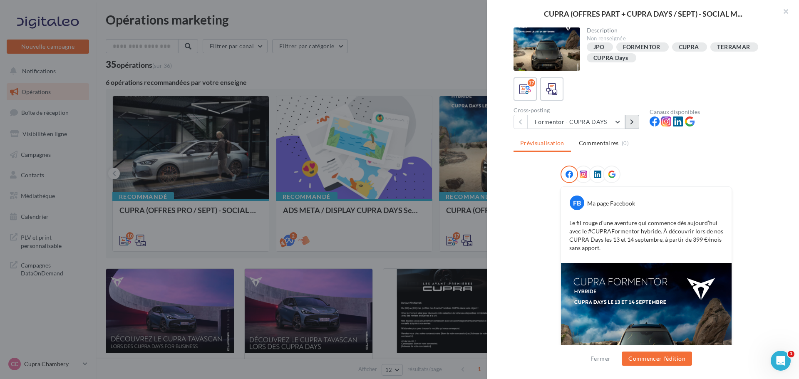
click at [631, 123] on icon at bounding box center [632, 122] width 4 height 6
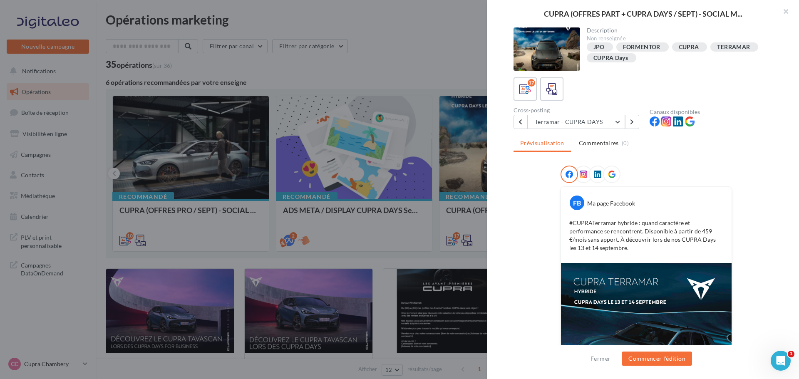
drag, startPoint x: 631, startPoint y: 123, endPoint x: 599, endPoint y: 110, distance: 34.5
click at [599, 110] on div "Cross-posting" at bounding box center [577, 110] width 129 height 6
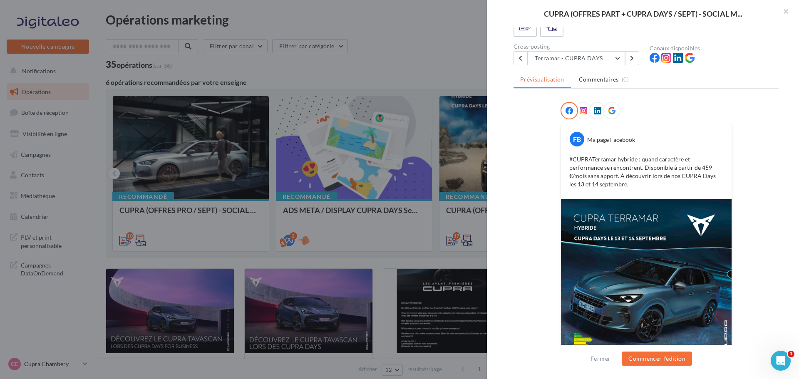
scroll to position [0, 0]
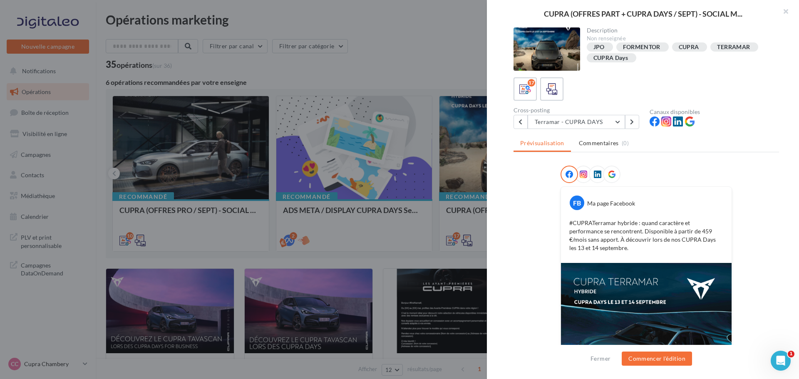
click at [614, 85] on div "17" at bounding box center [645, 88] width 265 height 23
click at [618, 84] on div "17" at bounding box center [645, 88] width 265 height 23
click at [622, 121] on button "Terramar - CUPRA DAYS" at bounding box center [576, 122] width 97 height 14
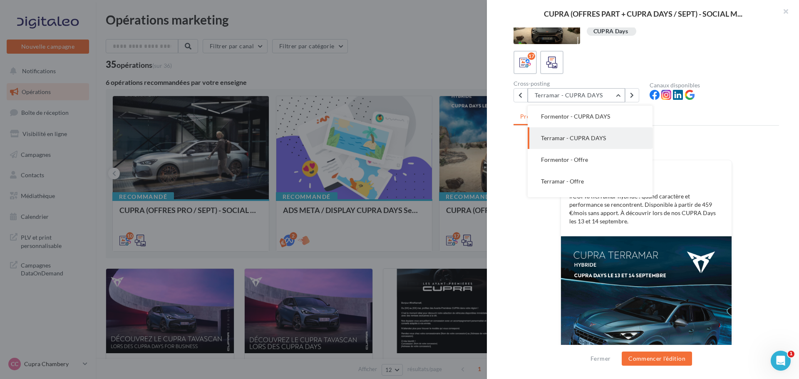
scroll to position [7, 0]
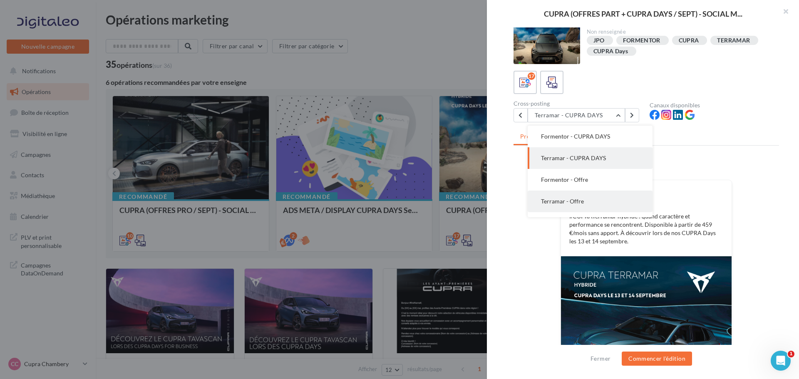
click at [599, 194] on button "Terramar - Offre" at bounding box center [590, 202] width 125 height 22
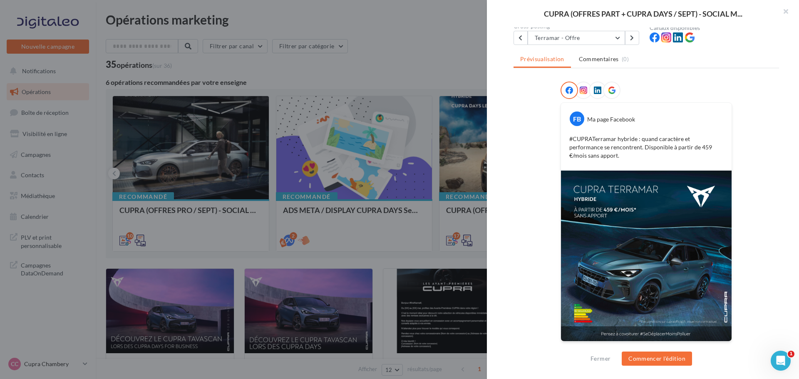
scroll to position [0, 0]
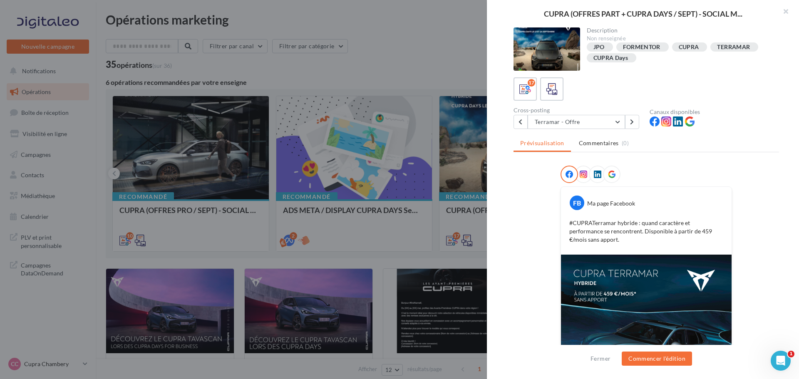
click at [613, 133] on div "Description Non renseignée JPO FORMENTOR CUPRA TERRAMAR CUPRA Days 17 Cross-pos…" at bounding box center [646, 189] width 319 height 325
click at [613, 129] on button "Terramar - Offre" at bounding box center [576, 122] width 97 height 14
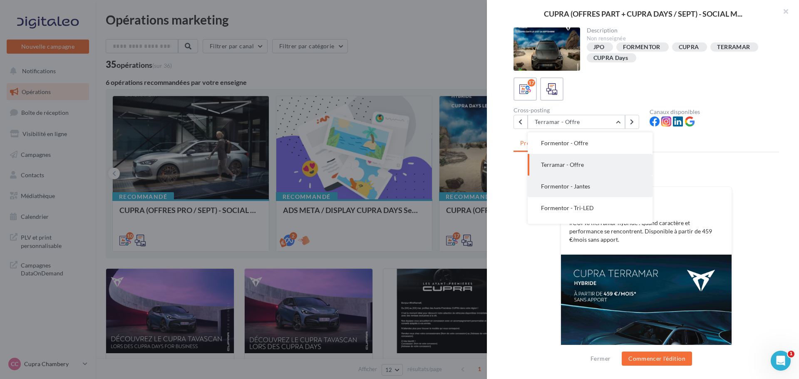
click at [580, 194] on button "Formentor - Jantes" at bounding box center [590, 187] width 125 height 22
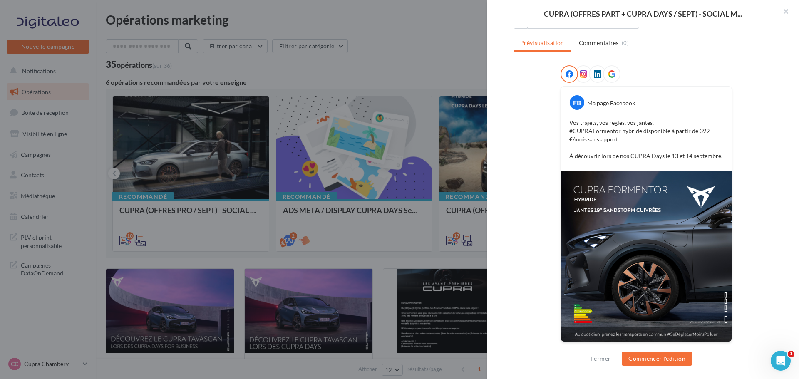
scroll to position [0, 0]
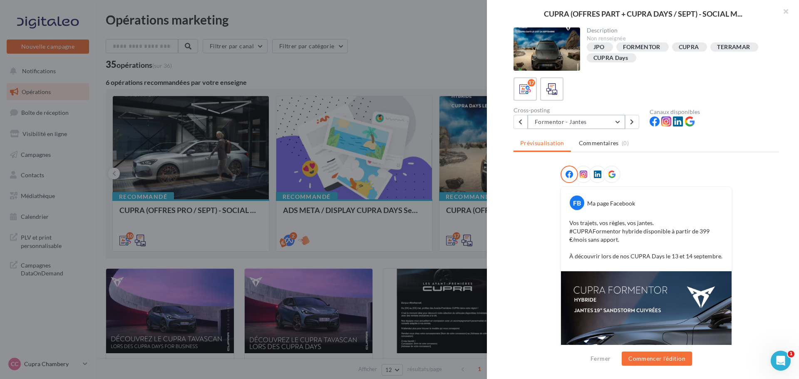
click at [611, 123] on button "Formentor - Jantes" at bounding box center [576, 122] width 97 height 14
click at [615, 144] on button "Formentor - Bandeau lumineux" at bounding box center [590, 148] width 125 height 22
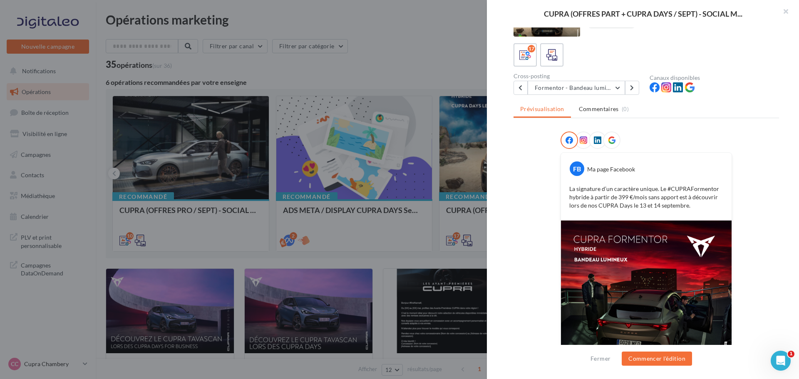
scroll to position [34, 0]
click at [614, 92] on button "Formentor - Bandeau lumineux" at bounding box center [576, 88] width 97 height 14
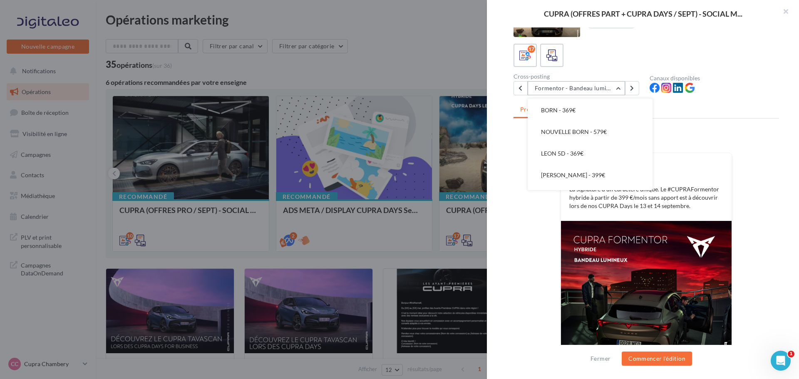
scroll to position [216, 0]
click at [591, 156] on button "LEON 5D - 369€" at bounding box center [590, 153] width 125 height 22
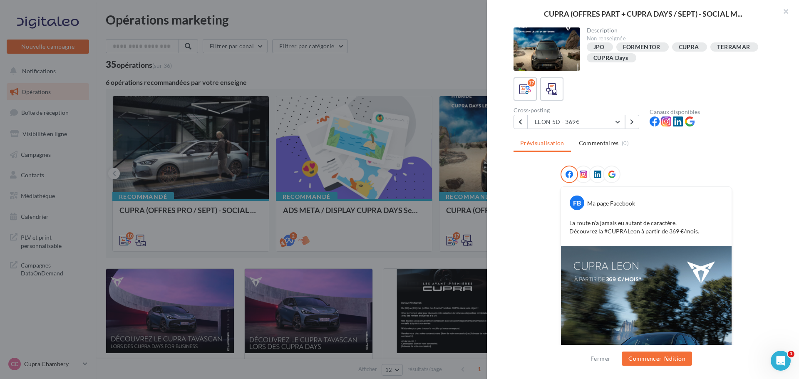
scroll to position [0, 0]
click at [615, 121] on button "LEON 5D - 369€" at bounding box center [576, 121] width 97 height 14
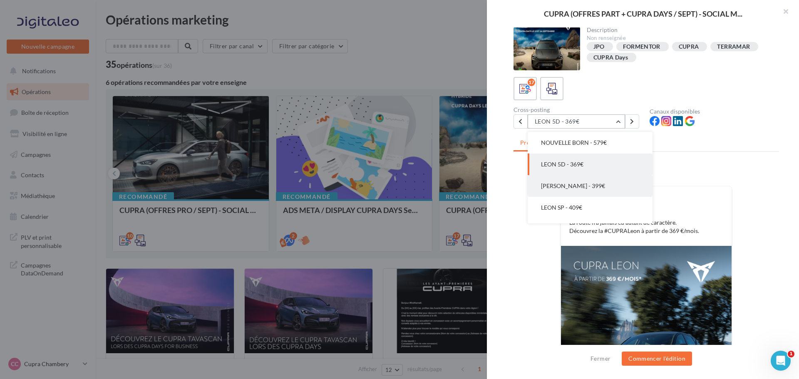
scroll to position [276, 0]
click at [594, 196] on button "LEON SP PHEV - 429€" at bounding box center [590, 191] width 125 height 22
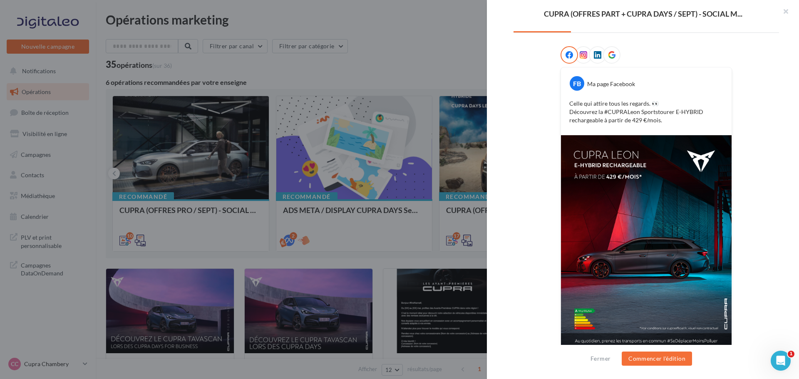
scroll to position [0, 0]
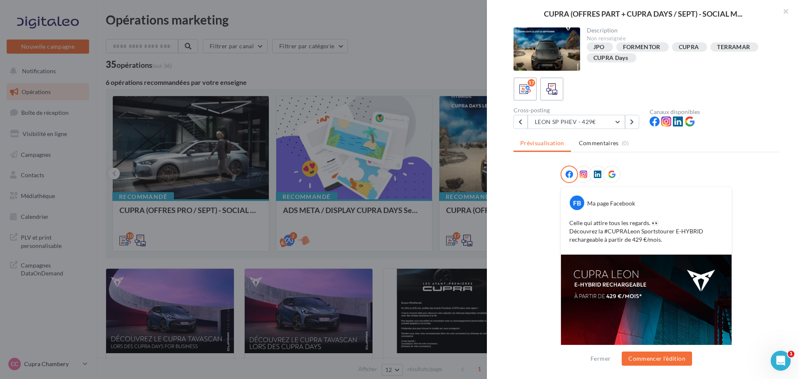
click at [610, 129] on div "Description Non renseignée JPO FORMENTOR CUPRA TERRAMAR CUPRA Days 17 Cross-pos…" at bounding box center [646, 189] width 319 height 325
click at [611, 128] on button "LEON SP PHEV - 429€" at bounding box center [576, 122] width 97 height 14
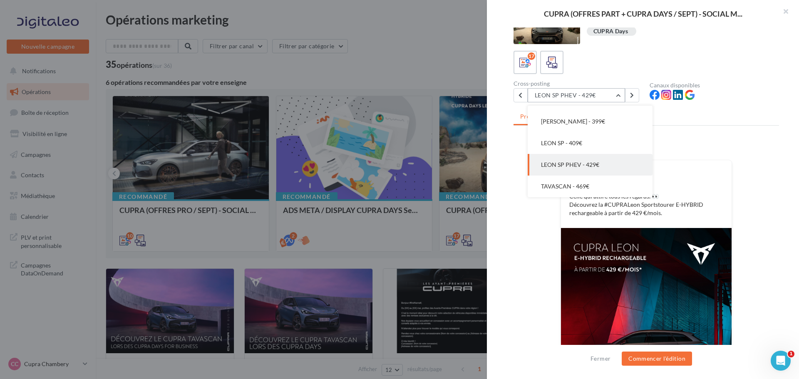
scroll to position [27, 0]
click at [586, 187] on span "TAVASCAN - 469€" at bounding box center [565, 185] width 48 height 7
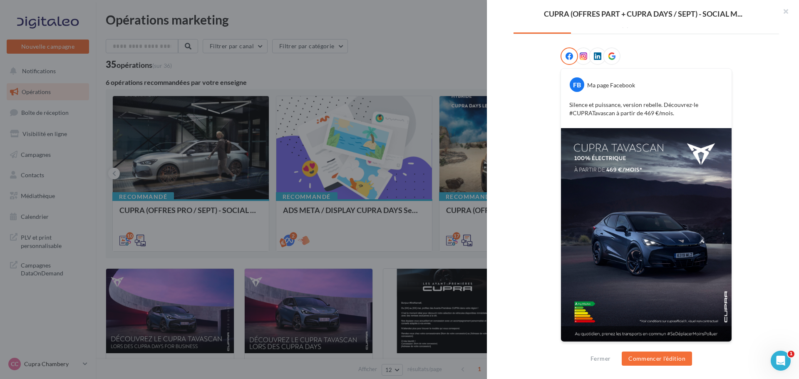
scroll to position [0, 0]
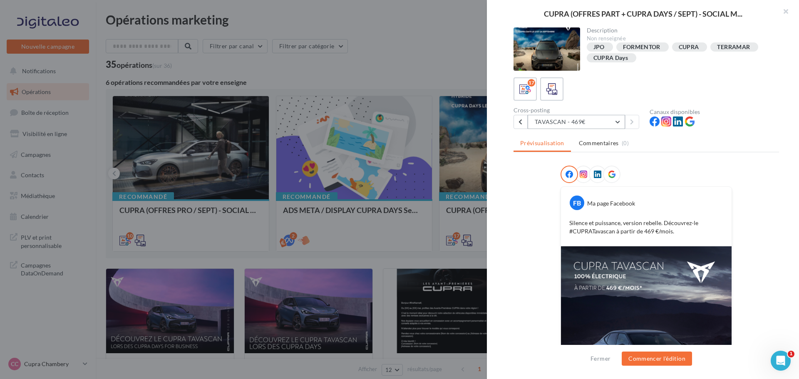
click at [616, 123] on button "TAVASCAN - 469€" at bounding box center [576, 122] width 97 height 14
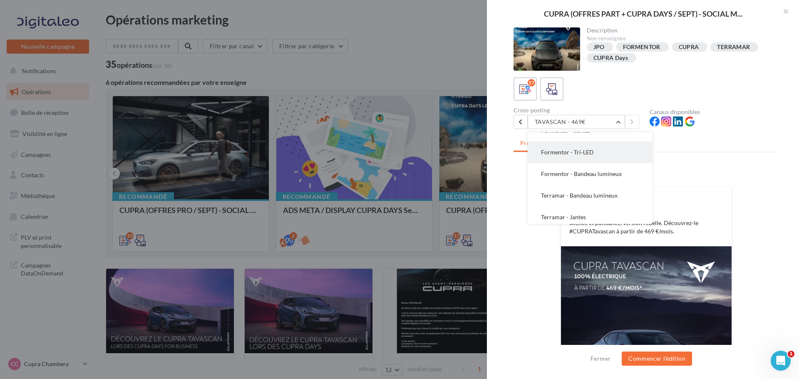
click at [588, 145] on button "Formentor - Tri-LED" at bounding box center [590, 152] width 125 height 22
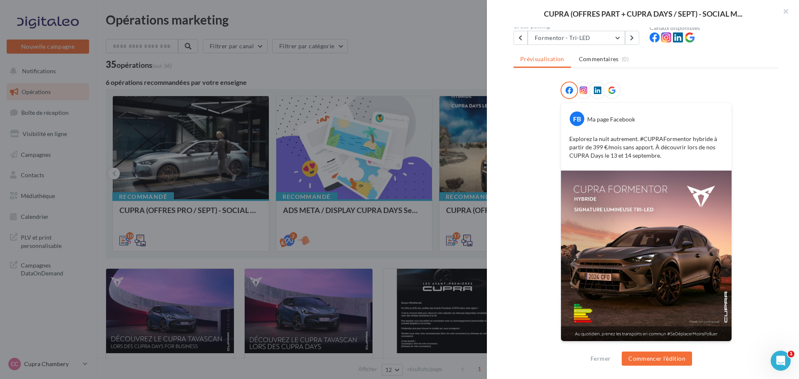
scroll to position [0, 0]
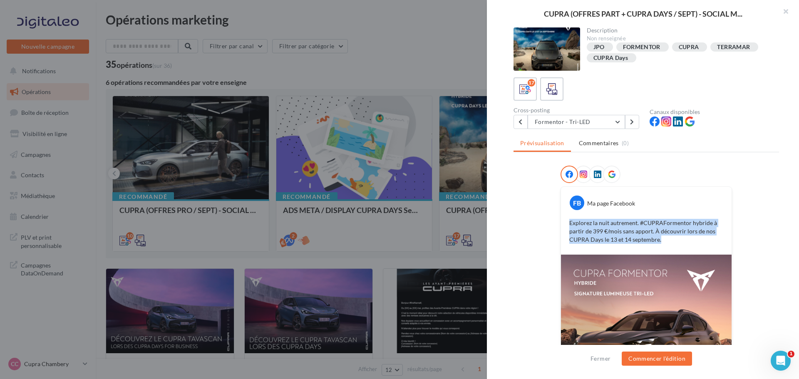
drag, startPoint x: 666, startPoint y: 240, endPoint x: 560, endPoint y: 226, distance: 107.4
click at [561, 226] on div "FB Ma page Facebook Explorez la nuit autrement. #CUPRAFormentor hybride à parti…" at bounding box center [646, 221] width 171 height 68
copy p "Explorez la nuit autrement. #CUPRAFormentor hybride à partir de 399 €/mois sans…"
click at [615, 124] on button "Formentor - Tri-LED" at bounding box center [576, 122] width 97 height 14
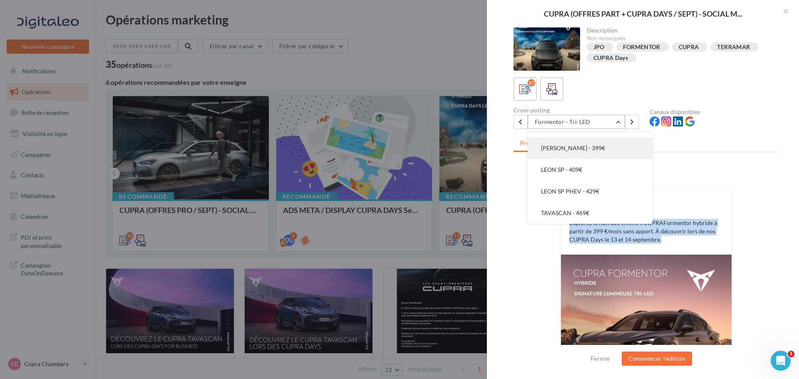
scroll to position [276, 0]
click at [596, 207] on button "TAVASCAN - 469€" at bounding box center [590, 213] width 125 height 22
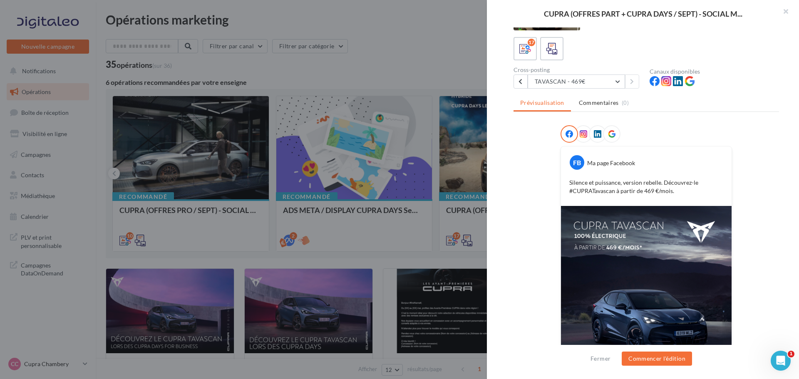
scroll to position [35, 0]
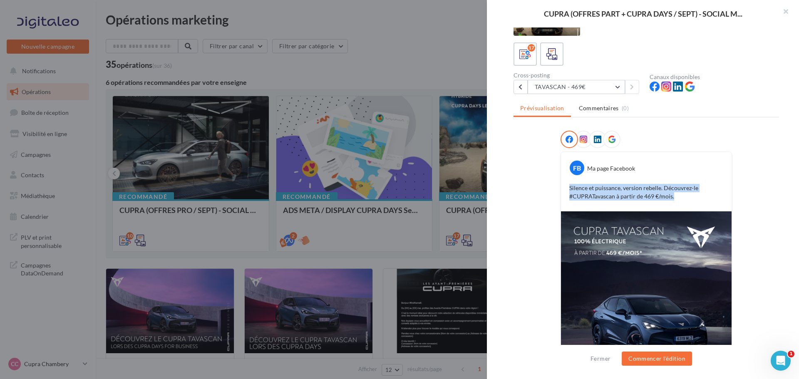
drag, startPoint x: 564, startPoint y: 187, endPoint x: 680, endPoint y: 197, distance: 116.5
click at [680, 197] on div "Silence et puissance, version rebelle. Découvrez-le #CUPRATavascan à partir de …" at bounding box center [646, 192] width 166 height 21
copy p "Silence et puissance, version rebelle. Découvrez-le #CUPRATavascan à partir de …"
